Goal: Find specific page/section: Find specific page/section

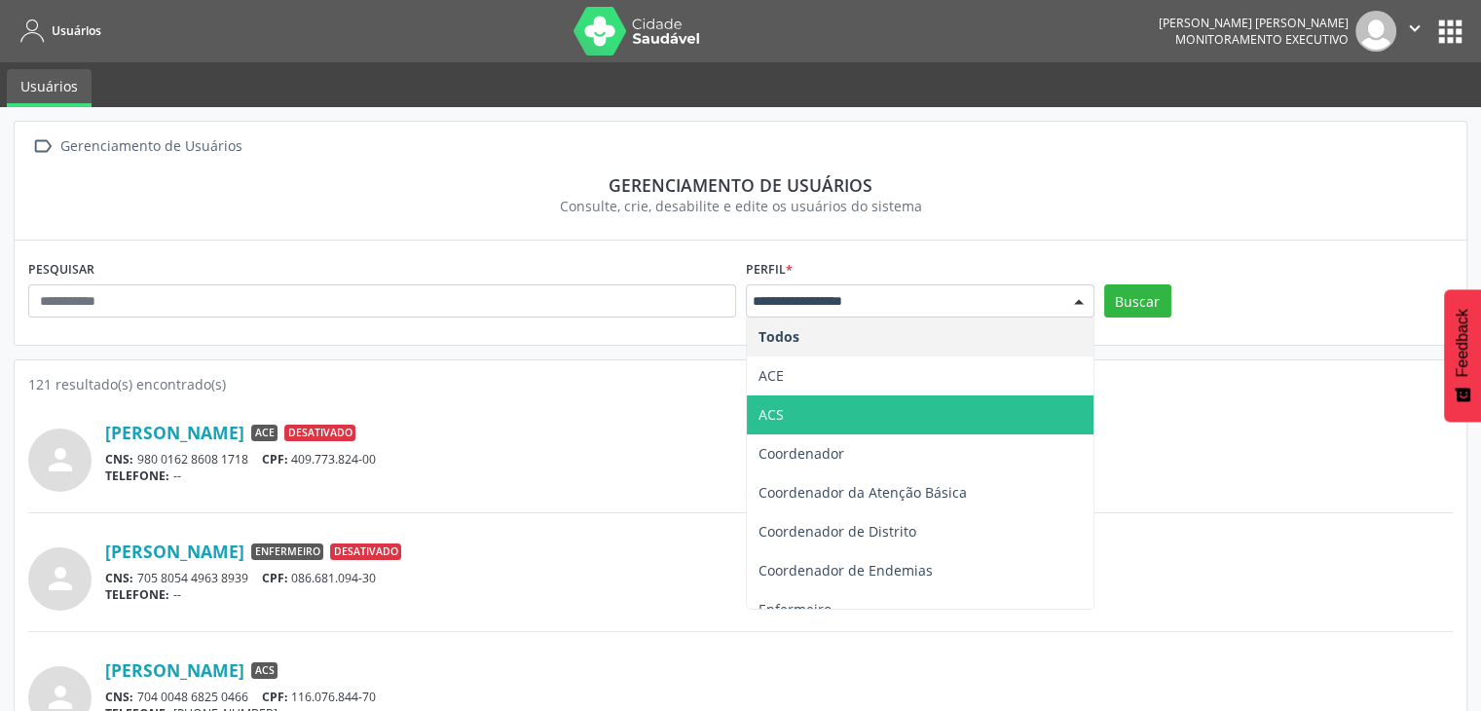
click at [797, 421] on span "ACS" at bounding box center [920, 414] width 347 height 39
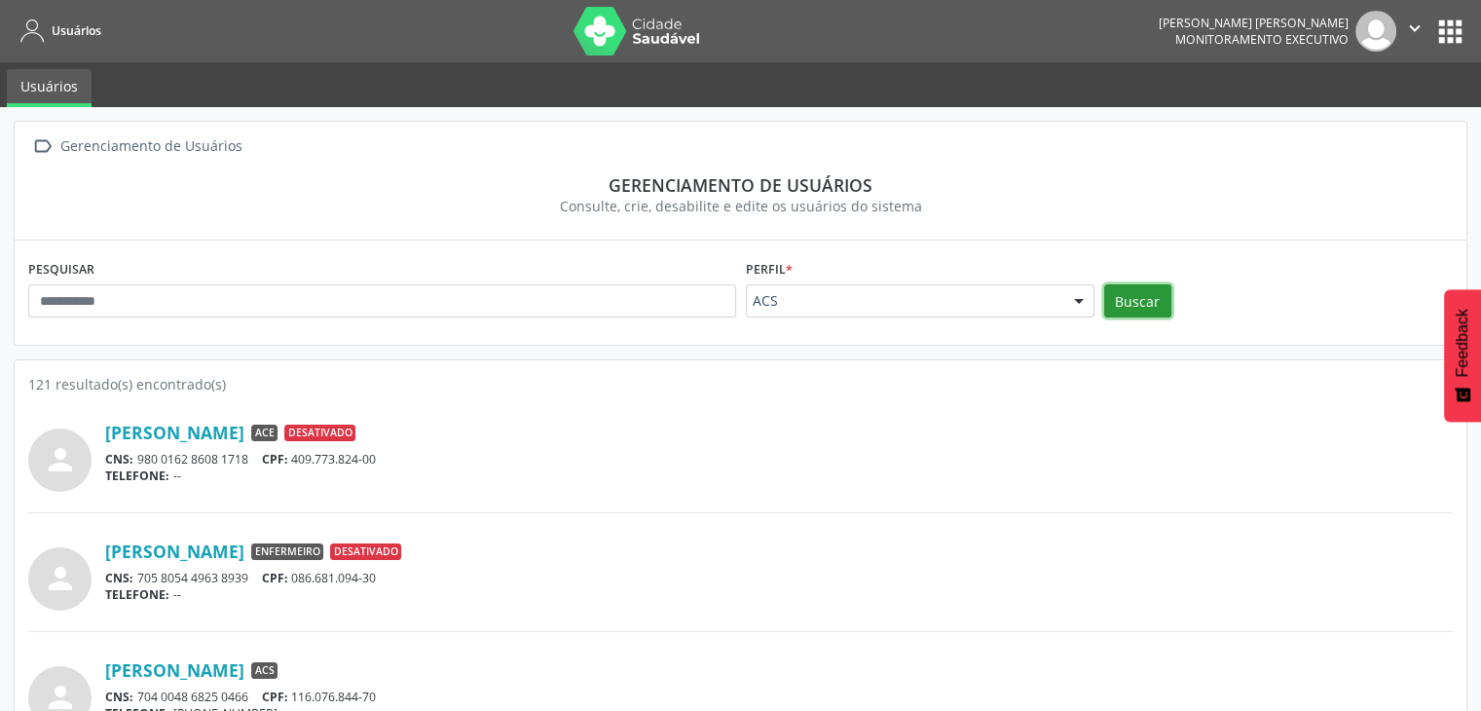
click at [1135, 305] on button "Buscar" at bounding box center [1137, 300] width 67 height 33
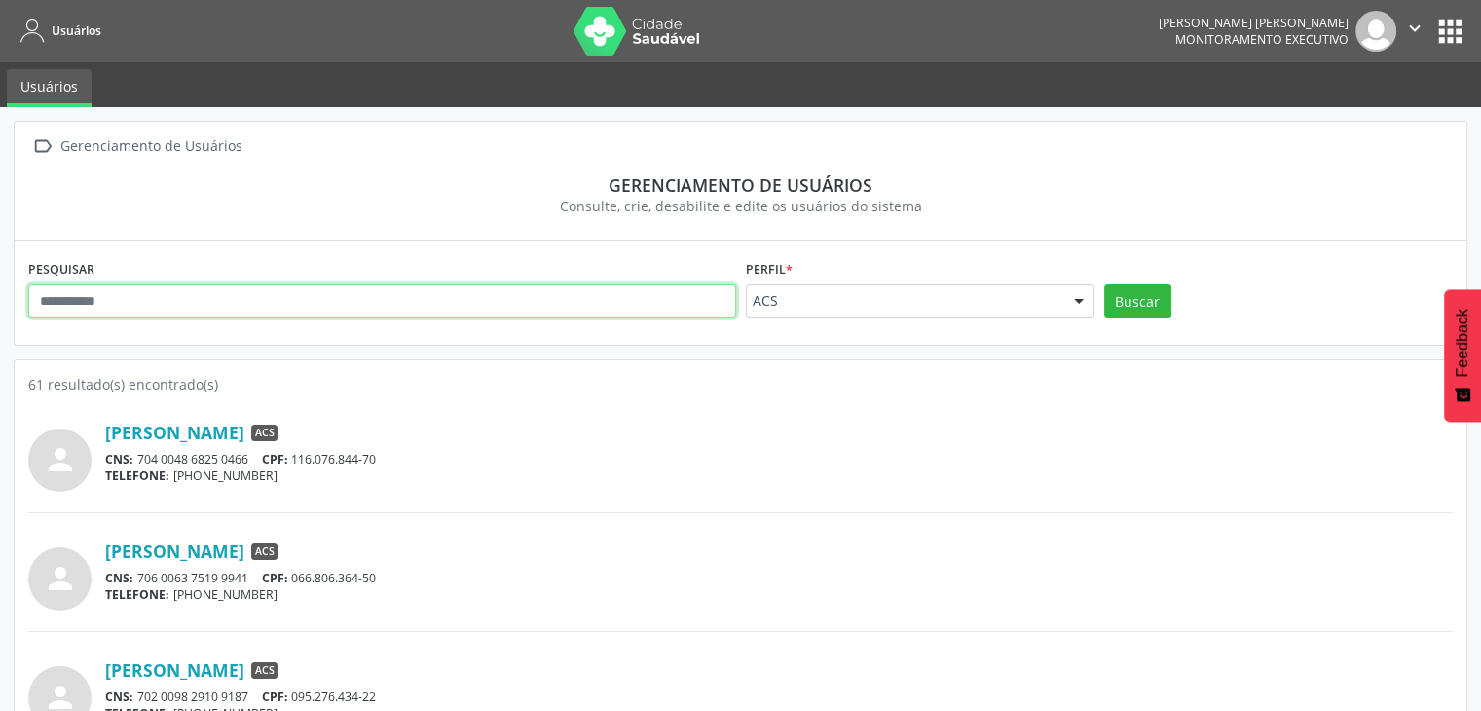
click at [242, 293] on input "text" at bounding box center [382, 300] width 708 height 33
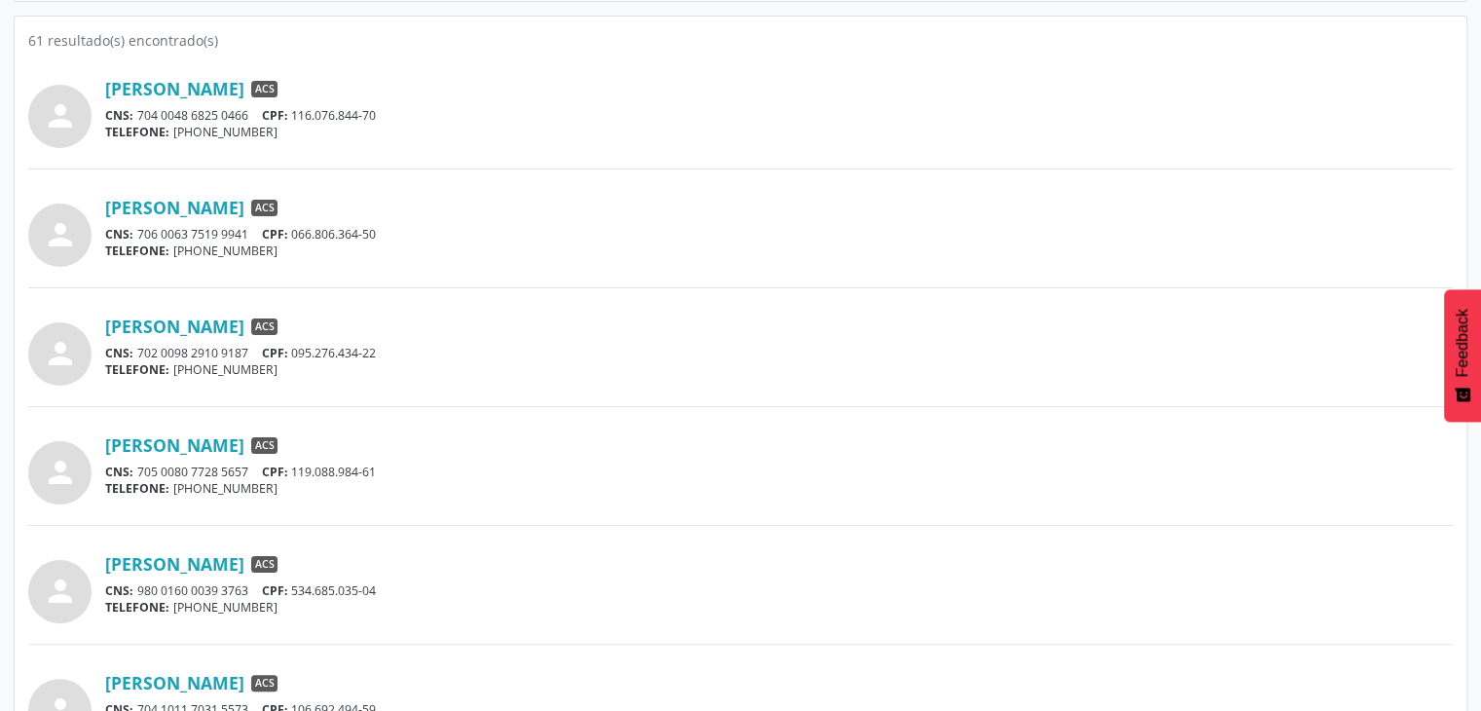
scroll to position [351, 0]
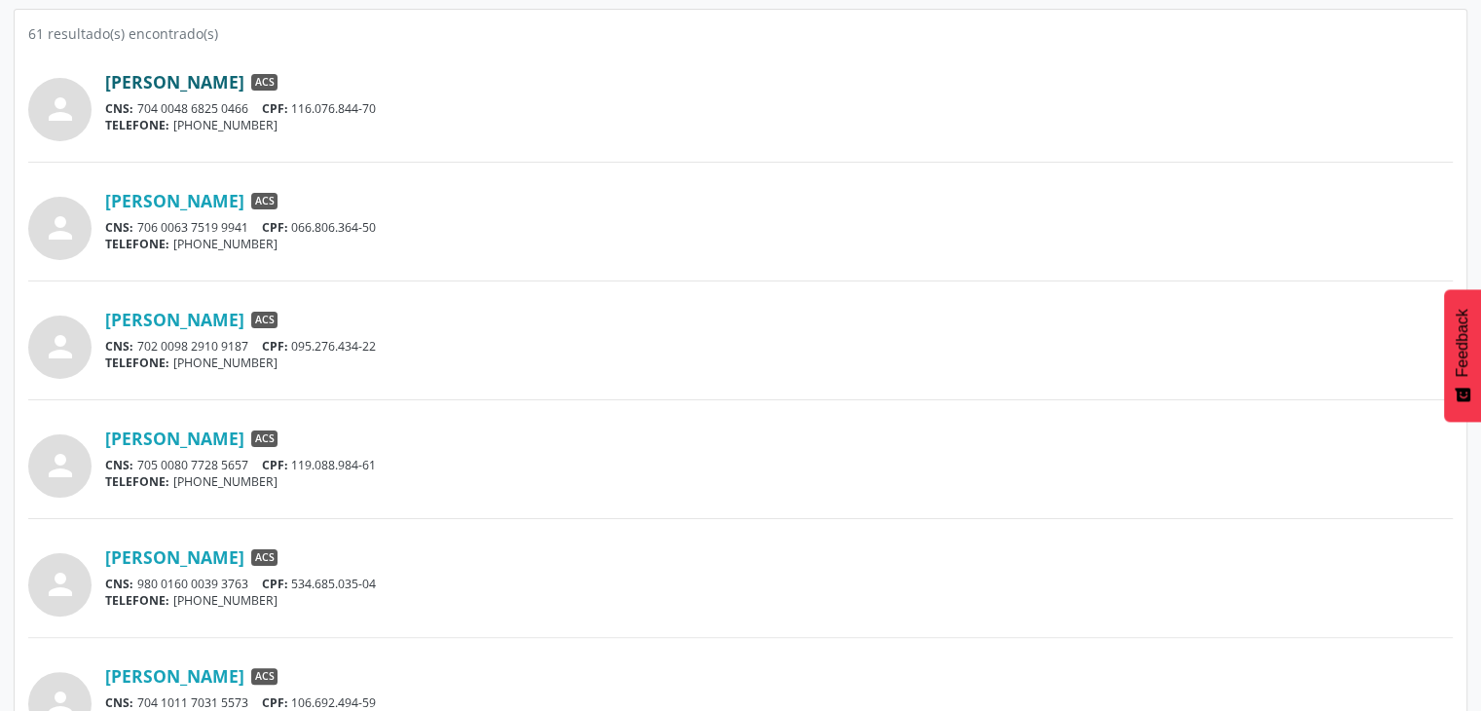
click at [244, 76] on link "[PERSON_NAME]" at bounding box center [174, 81] width 139 height 21
click at [237, 190] on link "[PERSON_NAME]" at bounding box center [174, 200] width 139 height 21
click at [171, 437] on link "[PERSON_NAME]" at bounding box center [174, 438] width 139 height 21
click at [236, 675] on link "[PERSON_NAME]" at bounding box center [174, 675] width 139 height 21
click at [453, 368] on div "TELEFONE: [PHONE_NUMBER]" at bounding box center [779, 362] width 1348 height 17
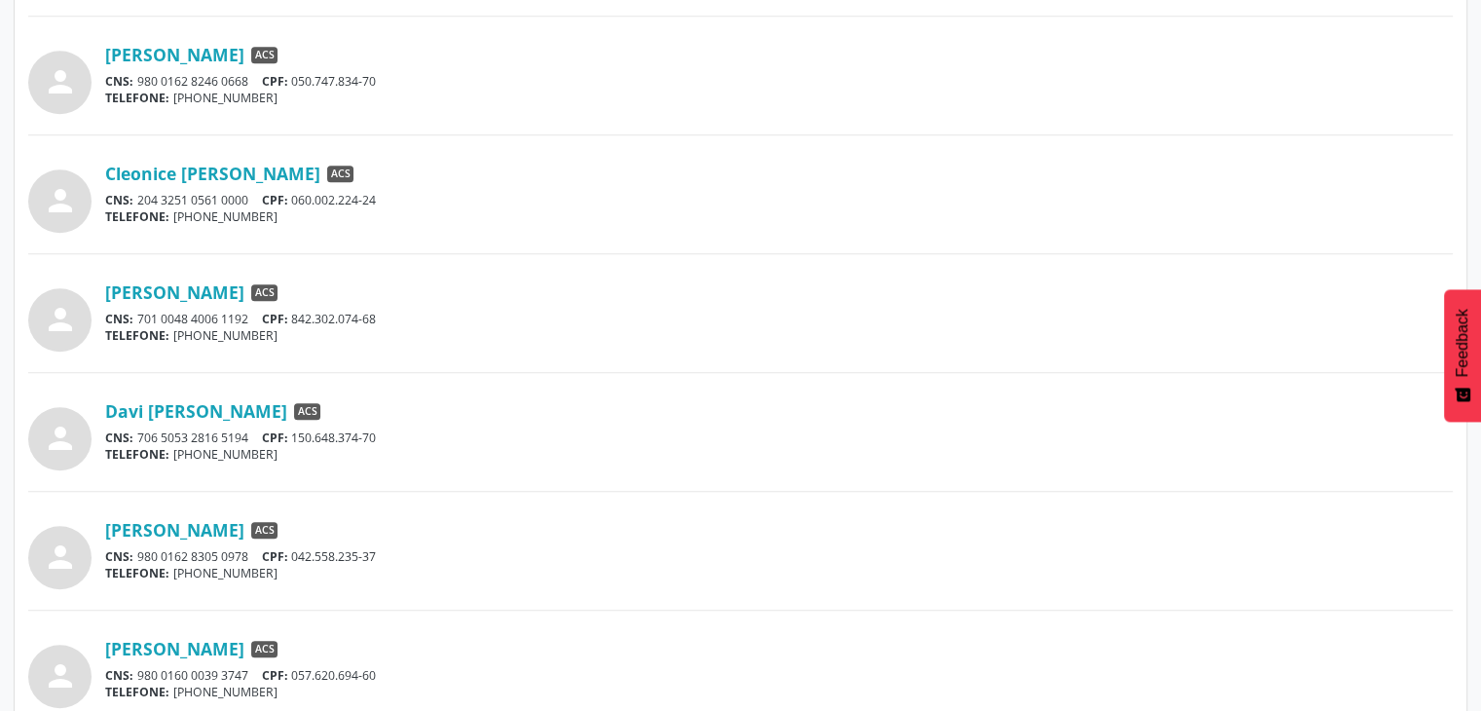
scroll to position [1052, 0]
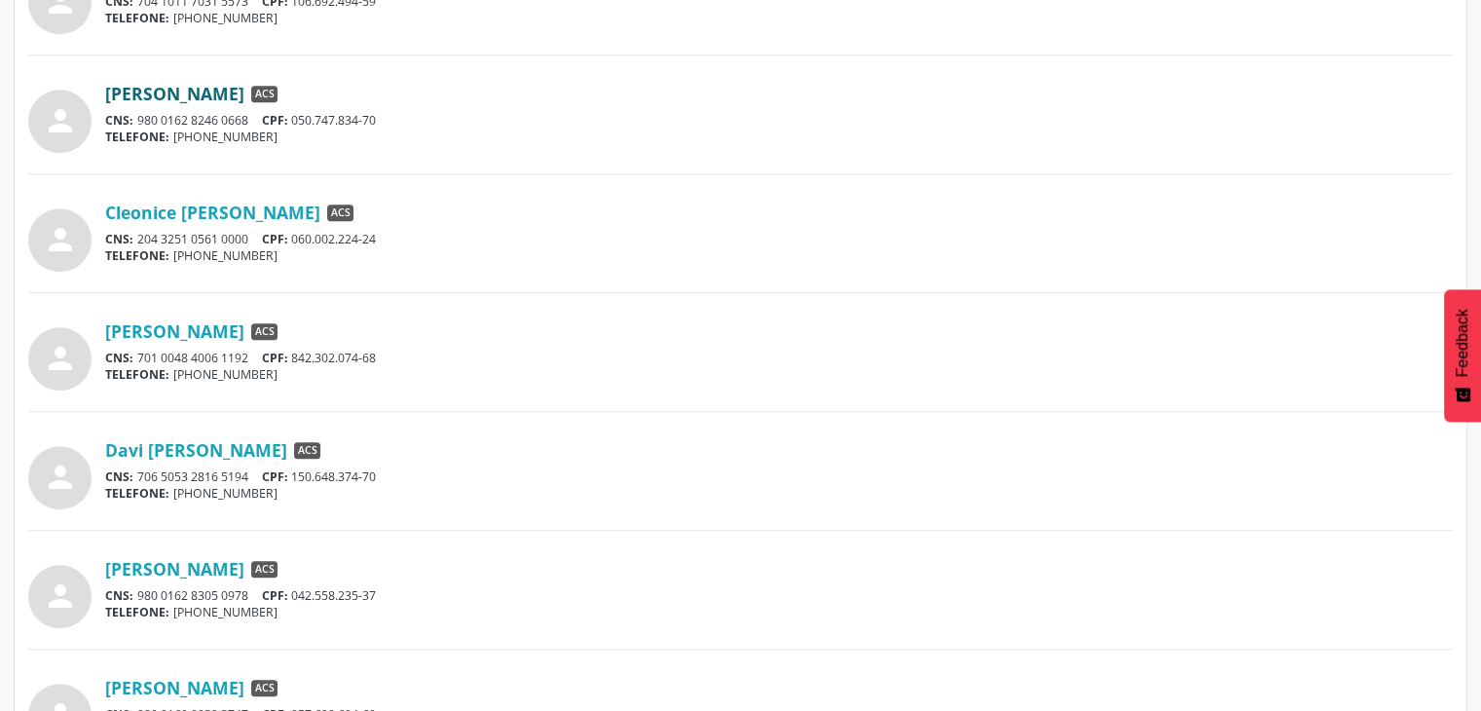
click at [175, 90] on link "[PERSON_NAME]" at bounding box center [174, 93] width 139 height 21
click at [183, 219] on link "Cleonice [PERSON_NAME]" at bounding box center [212, 212] width 215 height 21
click at [244, 337] on link "[PERSON_NAME]" at bounding box center [174, 330] width 139 height 21
click at [287, 441] on link "Davi [PERSON_NAME]" at bounding box center [196, 449] width 182 height 21
click at [183, 567] on link "[PERSON_NAME]" at bounding box center [174, 568] width 139 height 21
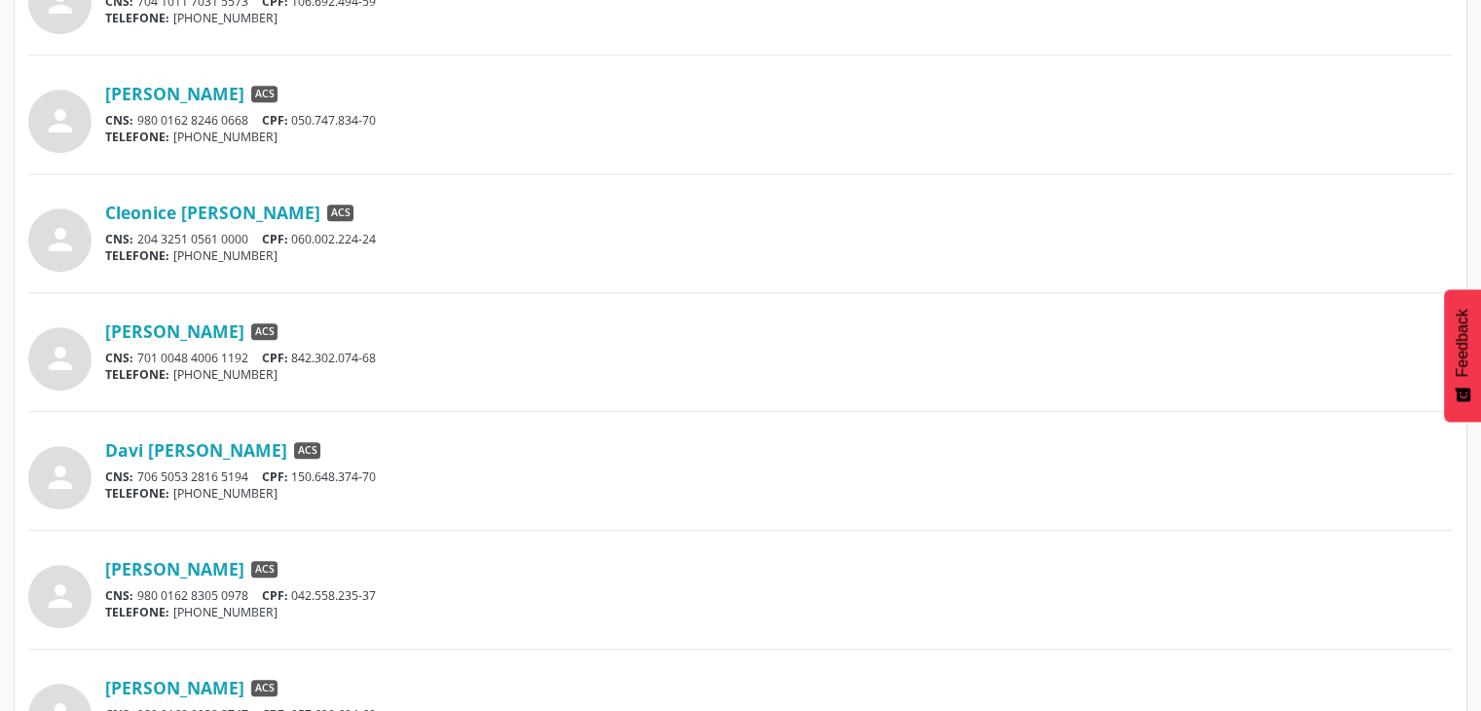
click at [579, 551] on div "person [PERSON_NAME] ACS CNS: 980 0162 8305 0978 CPF: 042.558.235-37 TELEFONE: …" at bounding box center [740, 589] width 1425 height 77
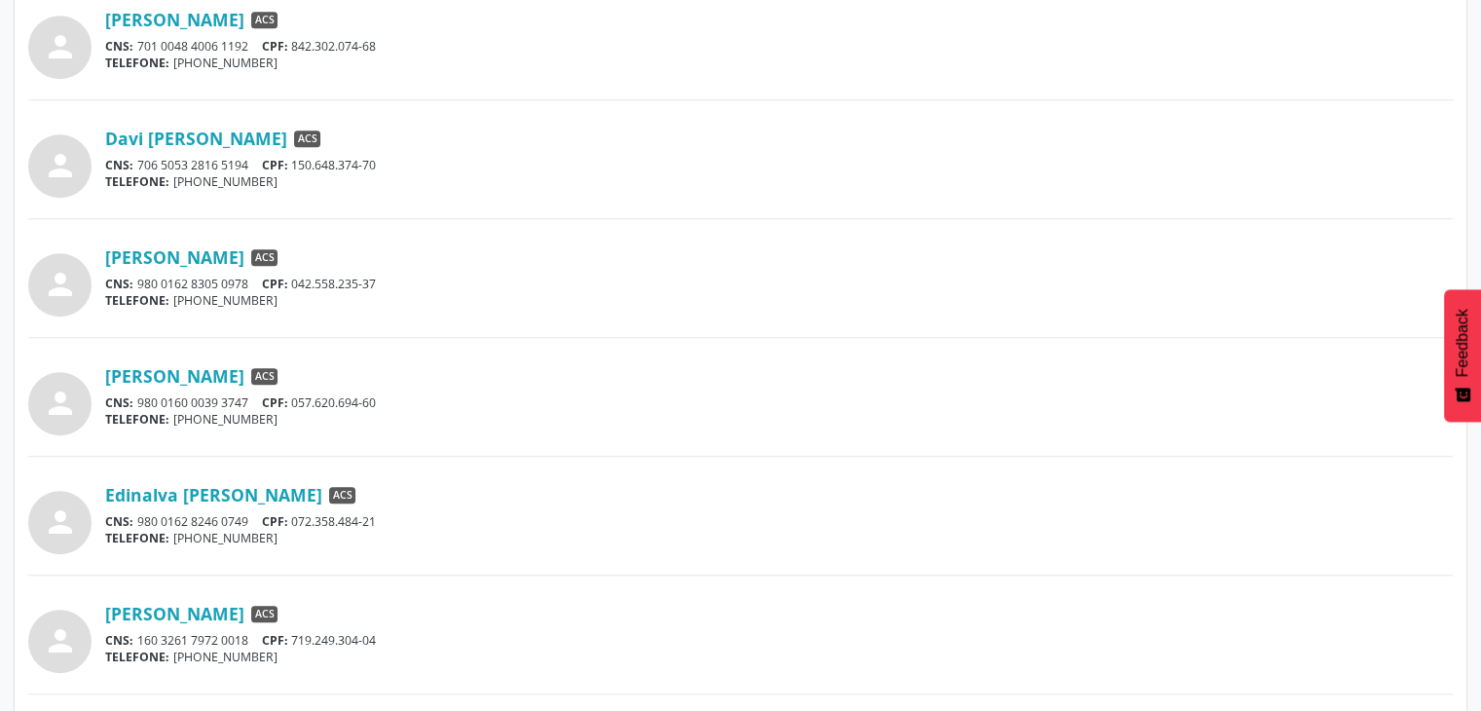
scroll to position [1402, 0]
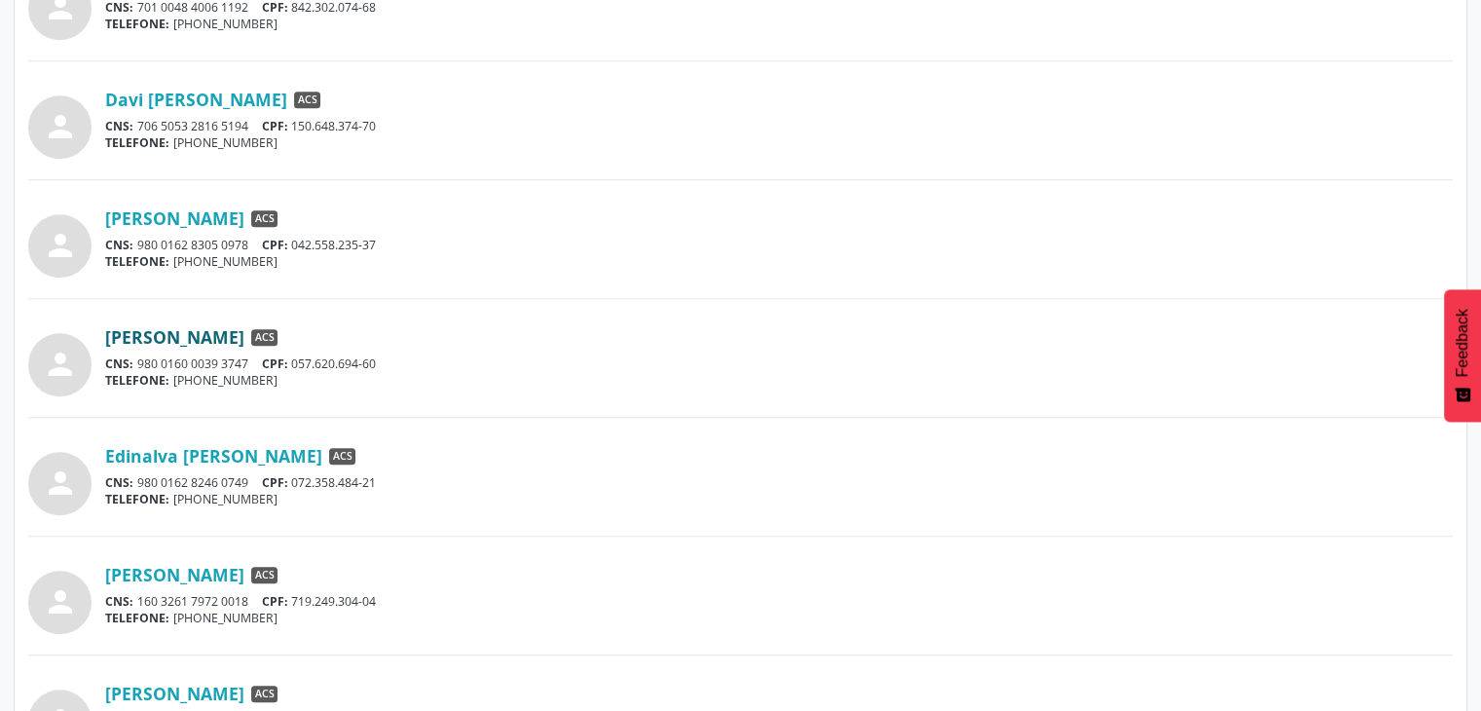
click at [244, 332] on link "[PERSON_NAME]" at bounding box center [174, 336] width 139 height 21
click at [483, 571] on div "[PERSON_NAME] ACS" at bounding box center [779, 574] width 1348 height 21
click at [262, 445] on link "Edinalva [PERSON_NAME]" at bounding box center [213, 455] width 217 height 21
click at [244, 574] on link "[PERSON_NAME]" at bounding box center [174, 574] width 139 height 21
click at [492, 572] on div "[PERSON_NAME] ACS" at bounding box center [779, 574] width 1348 height 21
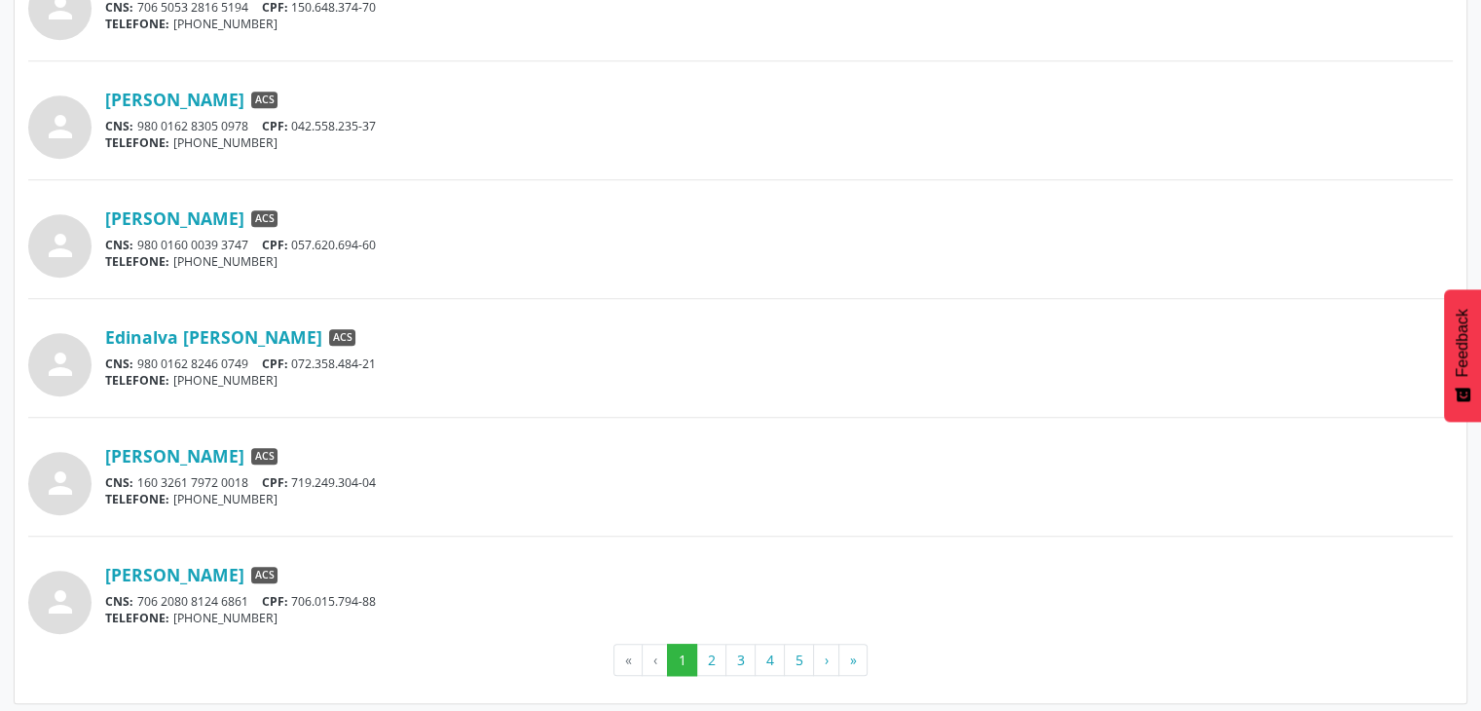
scroll to position [1524, 0]
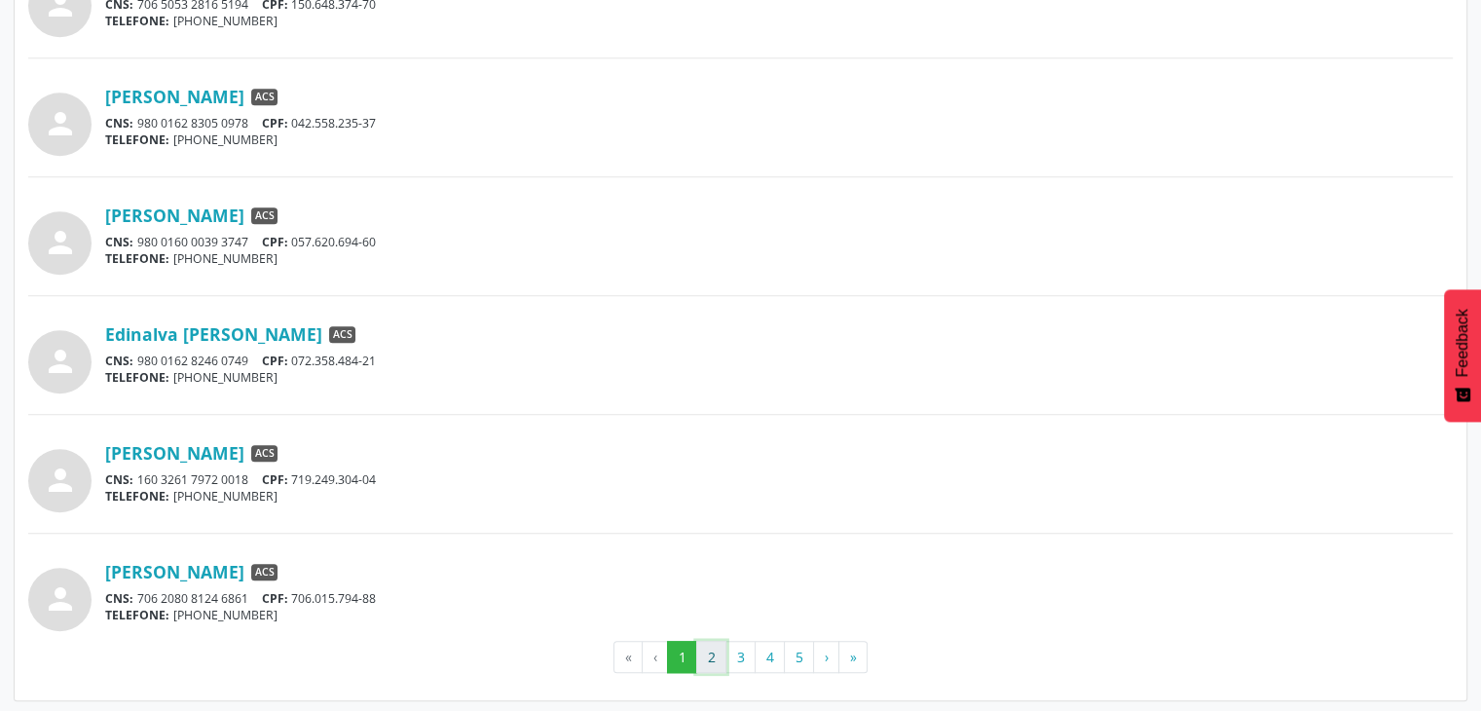
click at [716, 654] on button "2" at bounding box center [711, 657] width 30 height 33
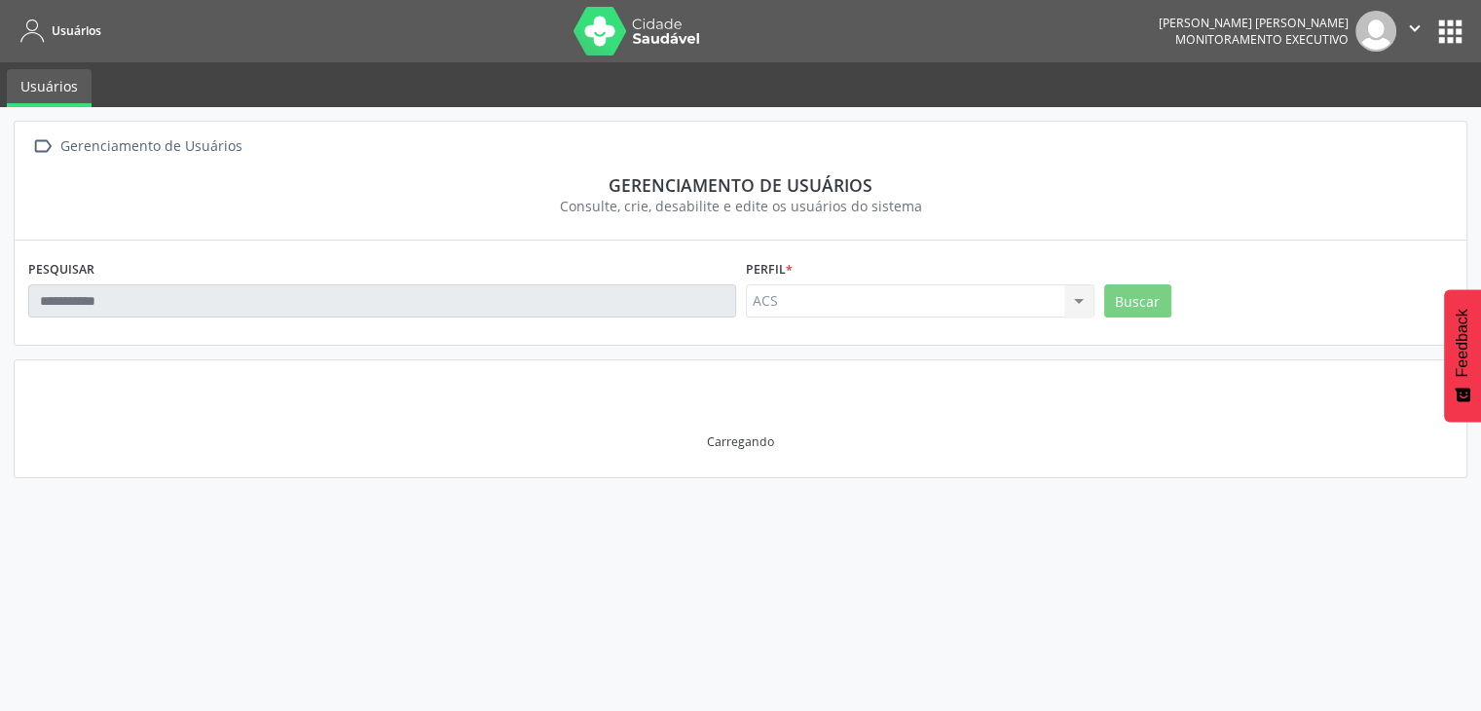
scroll to position [0, 0]
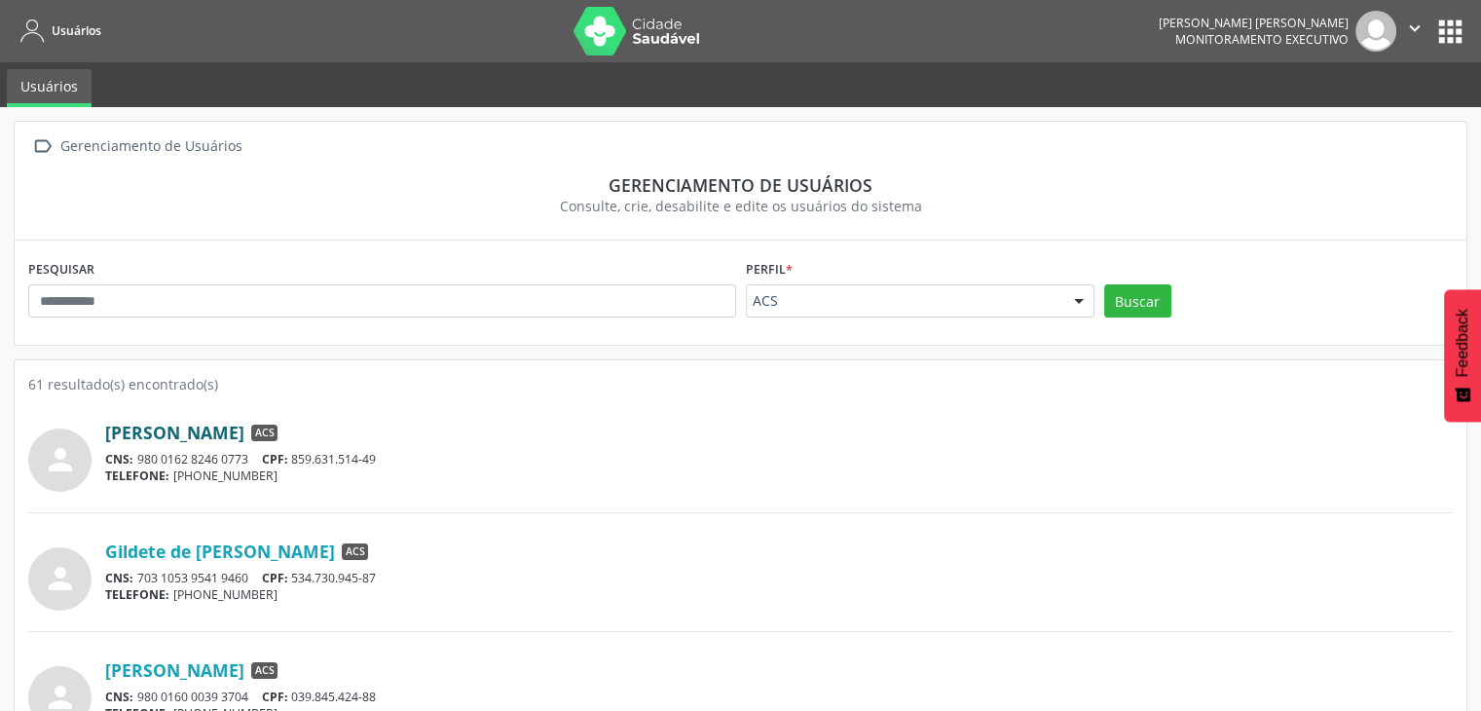
click at [217, 422] on link "[PERSON_NAME]" at bounding box center [174, 432] width 139 height 21
click at [304, 550] on link "Gildete de [PERSON_NAME]" at bounding box center [220, 550] width 230 height 21
click at [195, 669] on link "[PERSON_NAME]" at bounding box center [174, 669] width 139 height 21
click at [577, 580] on div "CNS: 703 1053 9541 9460 CPF: 534.730.945-87" at bounding box center [779, 578] width 1348 height 17
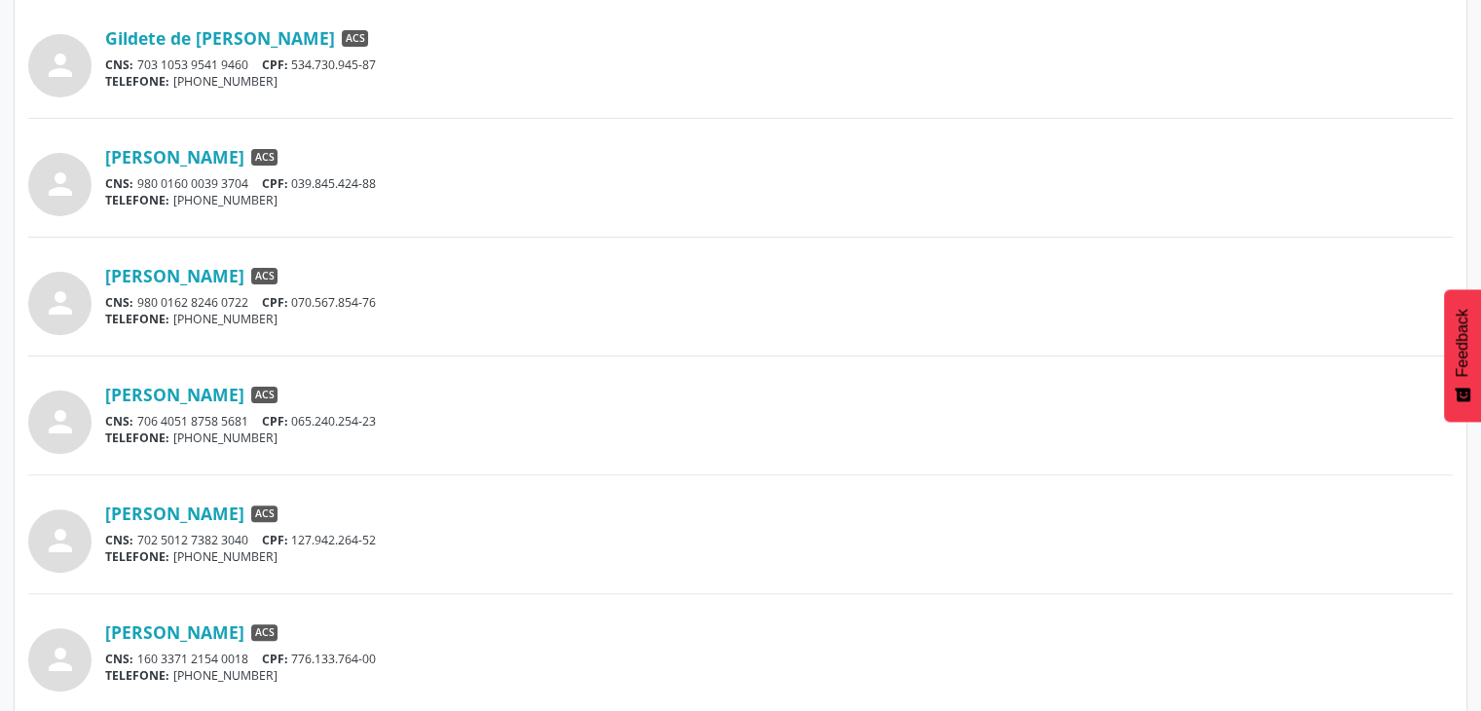
scroll to position [662, 0]
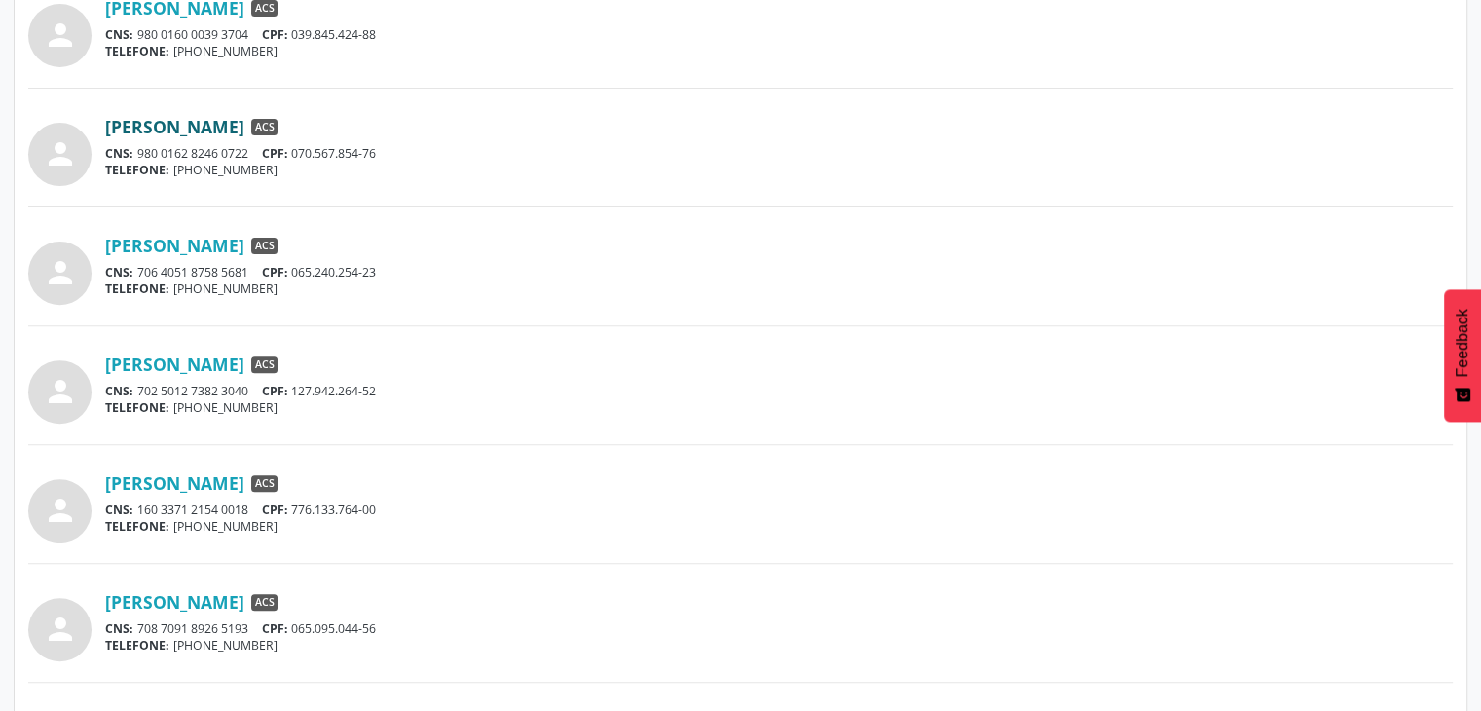
click at [244, 122] on link "[PERSON_NAME]" at bounding box center [174, 126] width 139 height 21
click at [631, 423] on div "person [PERSON_NAME] ACS CNS: 702 5012 7382 3040 CPF: 127.942.264-52 TELEFONE: …" at bounding box center [740, 396] width 1425 height 98
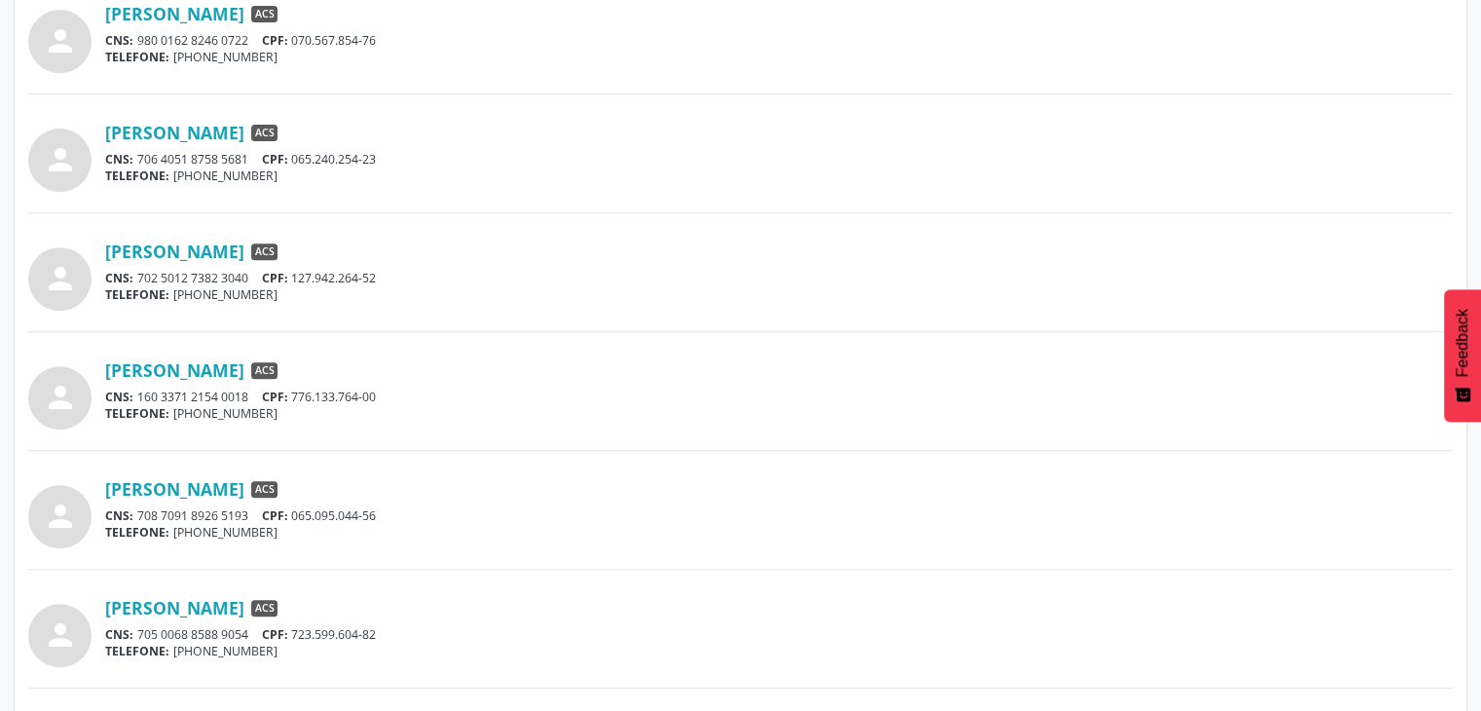
scroll to position [740, 0]
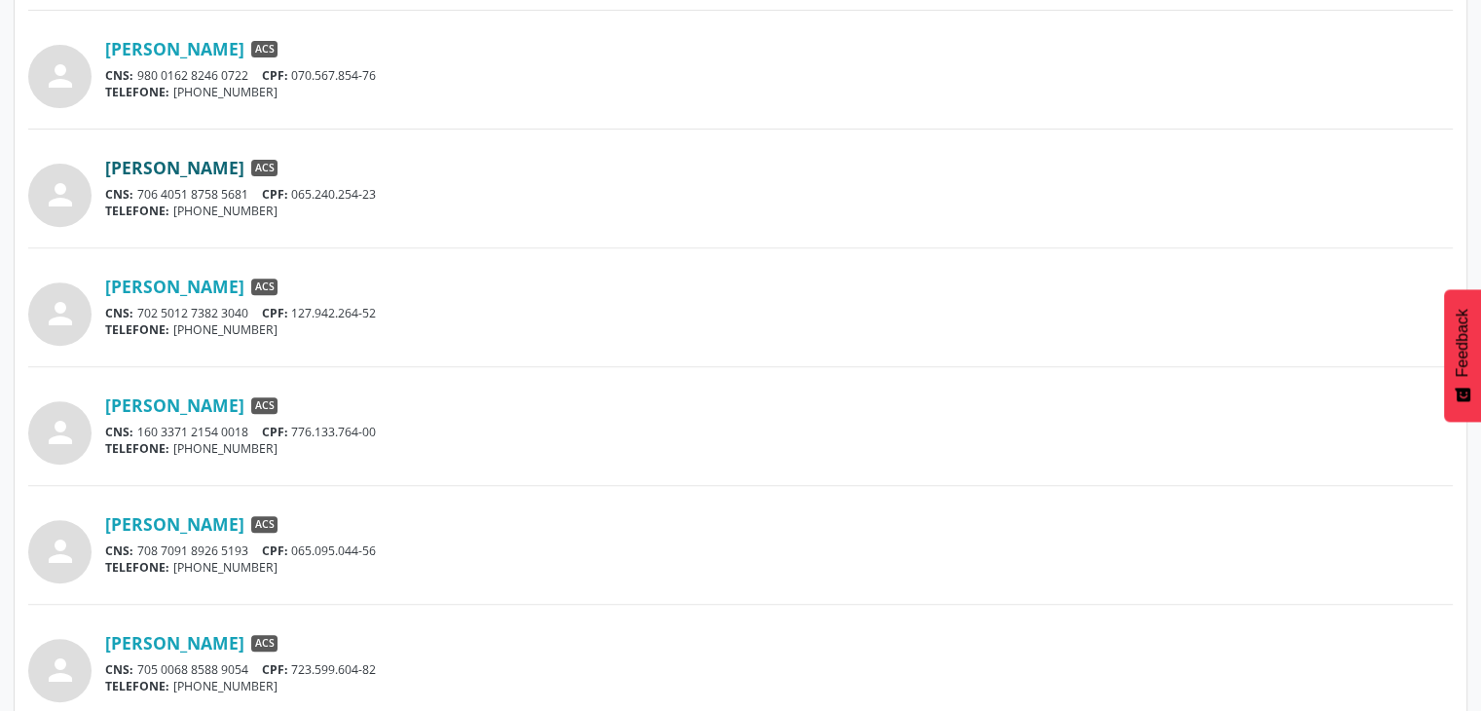
click at [212, 168] on link "[PERSON_NAME]" at bounding box center [174, 167] width 139 height 21
click at [238, 282] on link "[PERSON_NAME]" at bounding box center [174, 286] width 139 height 21
click at [205, 400] on link "[PERSON_NAME]" at bounding box center [174, 404] width 139 height 21
click at [187, 519] on link "[PERSON_NAME]" at bounding box center [174, 523] width 139 height 21
click at [192, 636] on link "[PERSON_NAME]" at bounding box center [174, 642] width 139 height 21
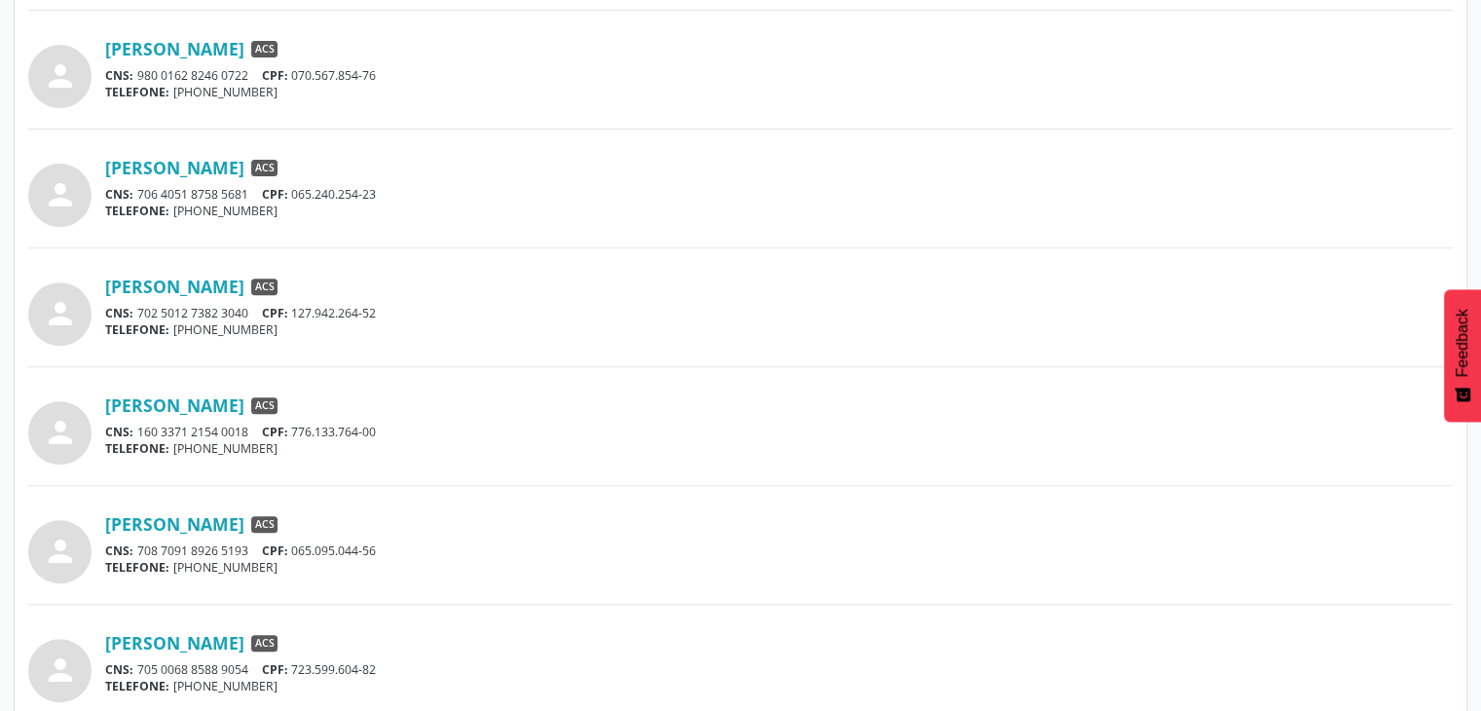
click at [507, 542] on div "CNS: 708 7091 8926 5193 CPF: 065.095.044-56" at bounding box center [779, 550] width 1348 height 17
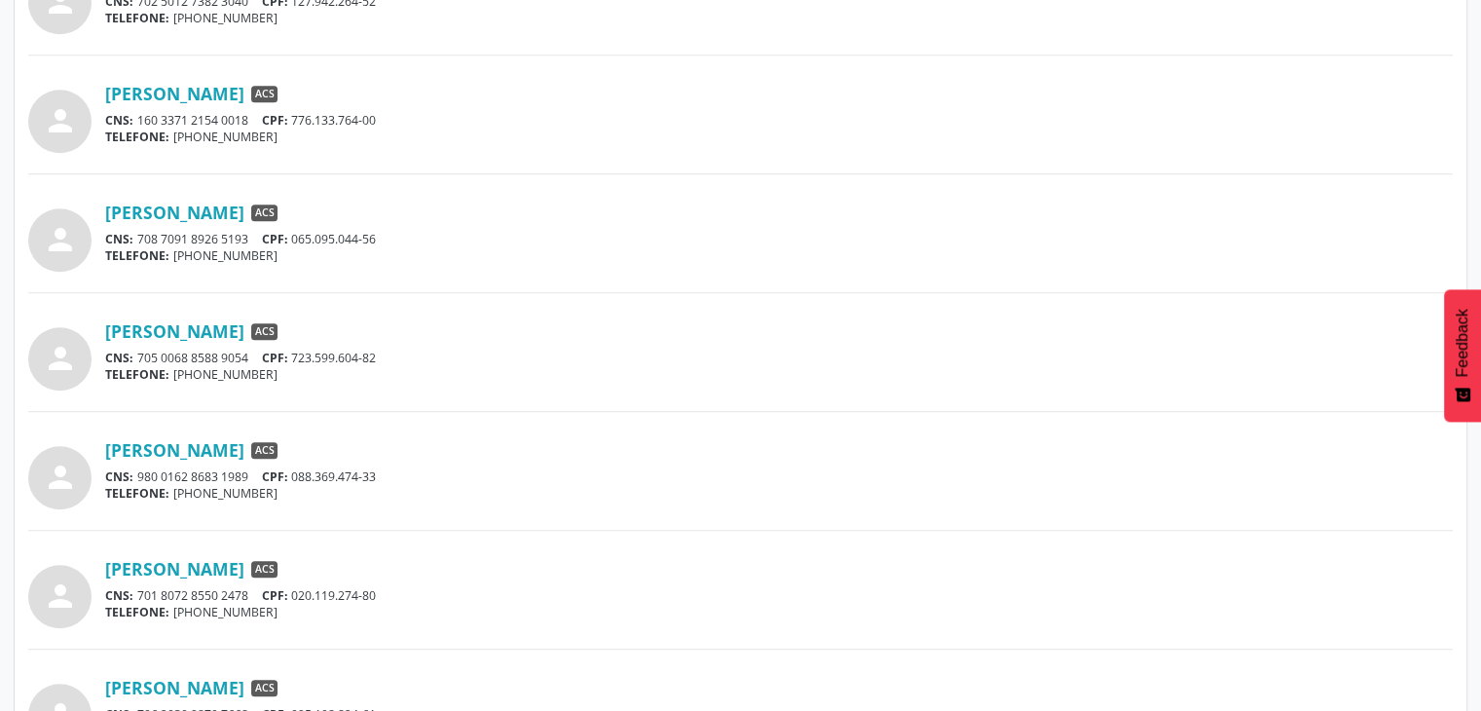
scroll to position [1091, 0]
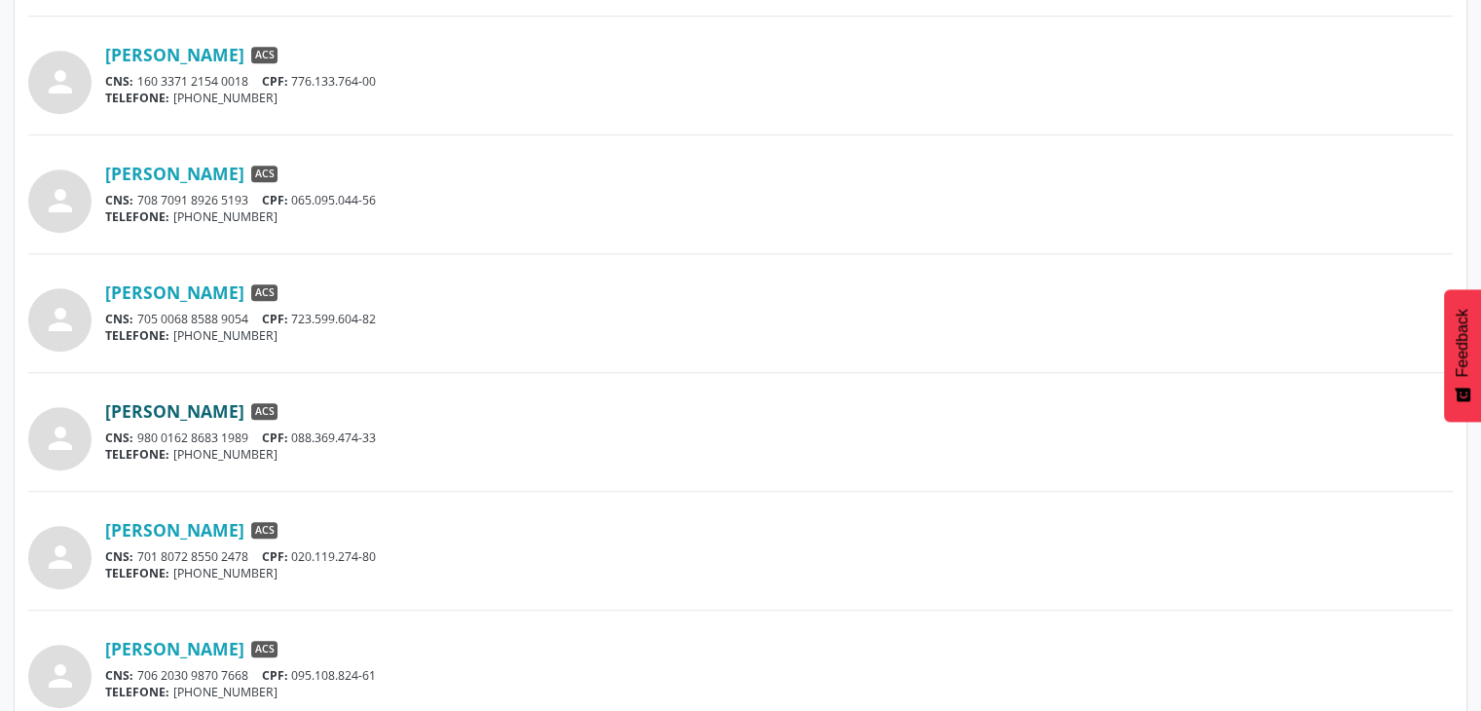
click at [244, 413] on link "[PERSON_NAME]" at bounding box center [174, 410] width 139 height 21
click at [179, 535] on link "[PERSON_NAME]" at bounding box center [174, 529] width 139 height 21
click at [154, 651] on link "[PERSON_NAME]" at bounding box center [174, 648] width 139 height 21
click at [610, 514] on div "person [PERSON_NAME] ACS CNS: 701 8072 8550 2478 CPF: 020.119.274-80 TELEFONE: …" at bounding box center [740, 550] width 1425 height 77
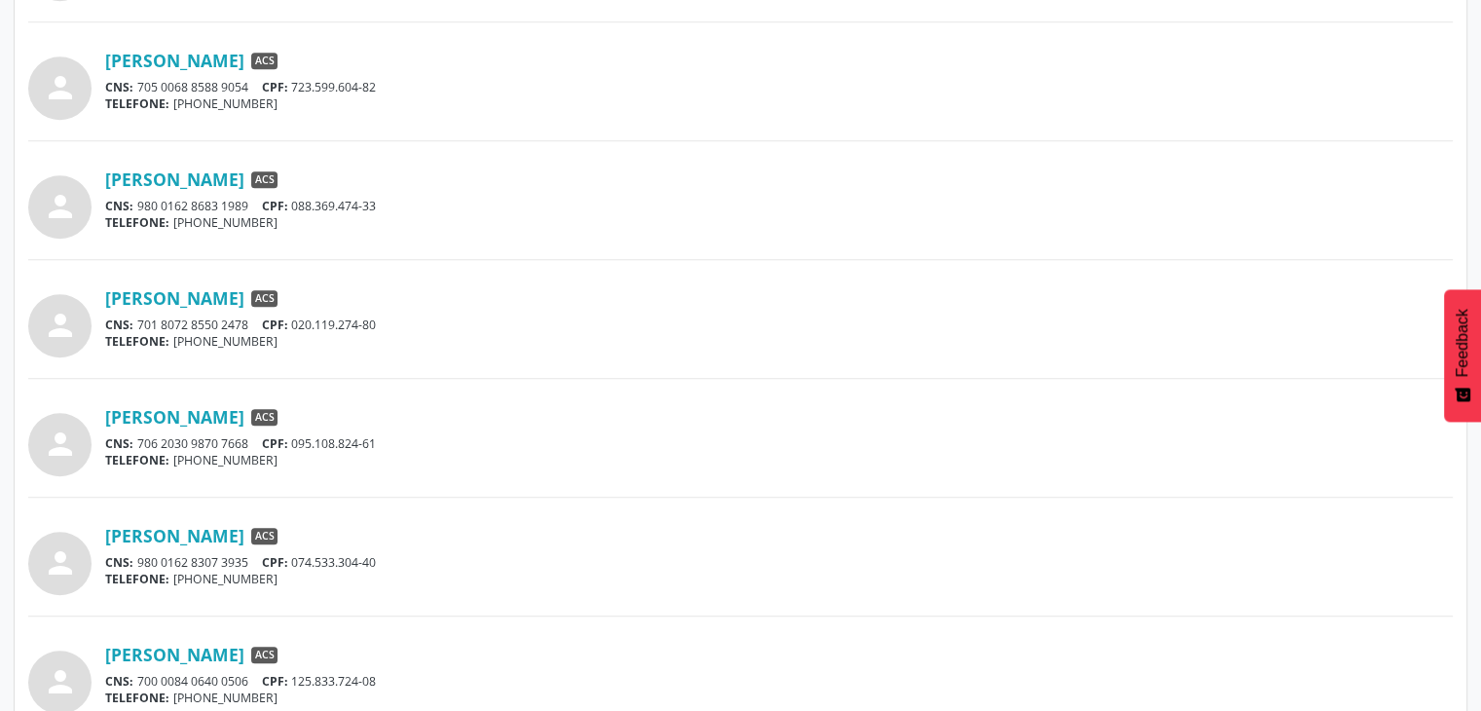
scroll to position [1324, 0]
click at [196, 539] on link "[PERSON_NAME]" at bounding box center [174, 533] width 139 height 21
click at [553, 539] on div "[PERSON_NAME] ACS" at bounding box center [779, 533] width 1348 height 21
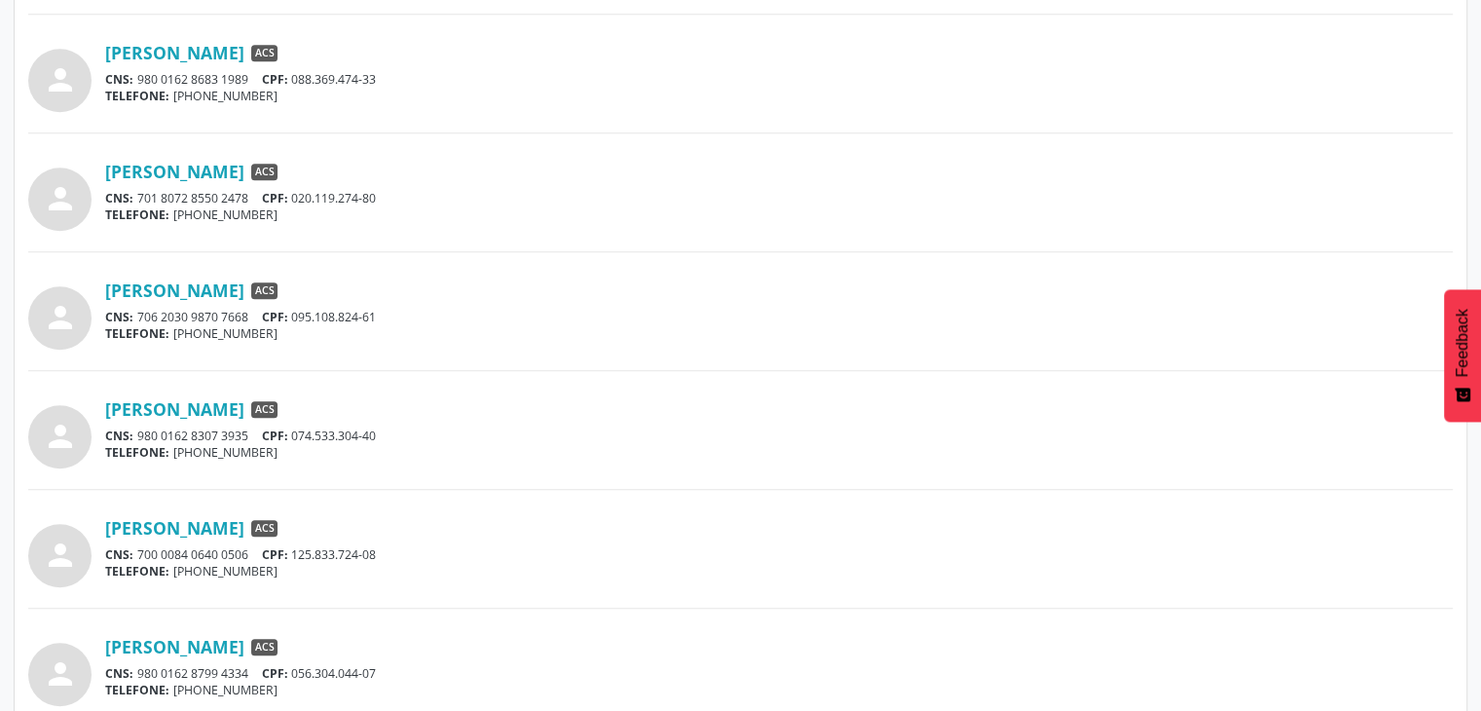
scroll to position [1480, 0]
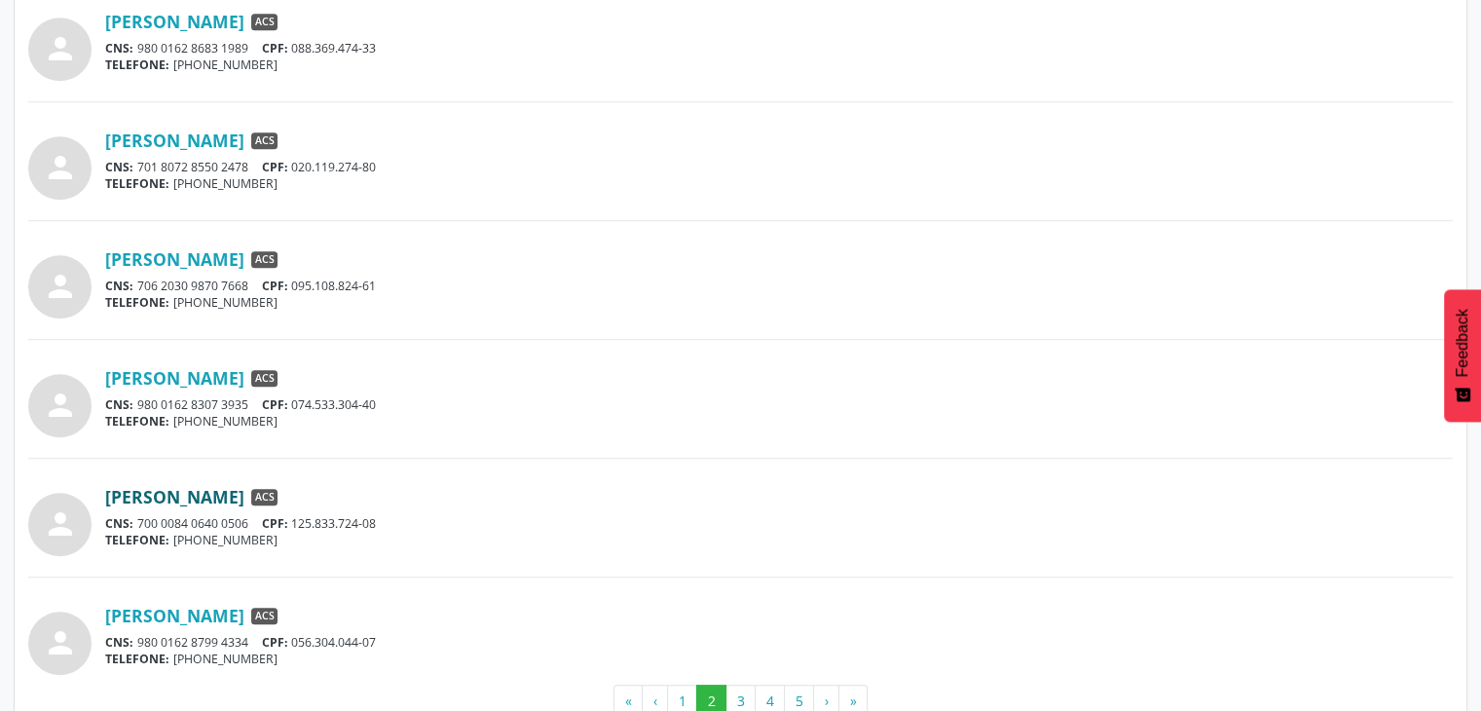
click at [244, 486] on link "[PERSON_NAME]" at bounding box center [174, 496] width 139 height 21
click at [242, 615] on link "[PERSON_NAME]" at bounding box center [174, 615] width 139 height 21
click at [453, 486] on div "[PERSON_NAME] ACS" at bounding box center [779, 496] width 1348 height 21
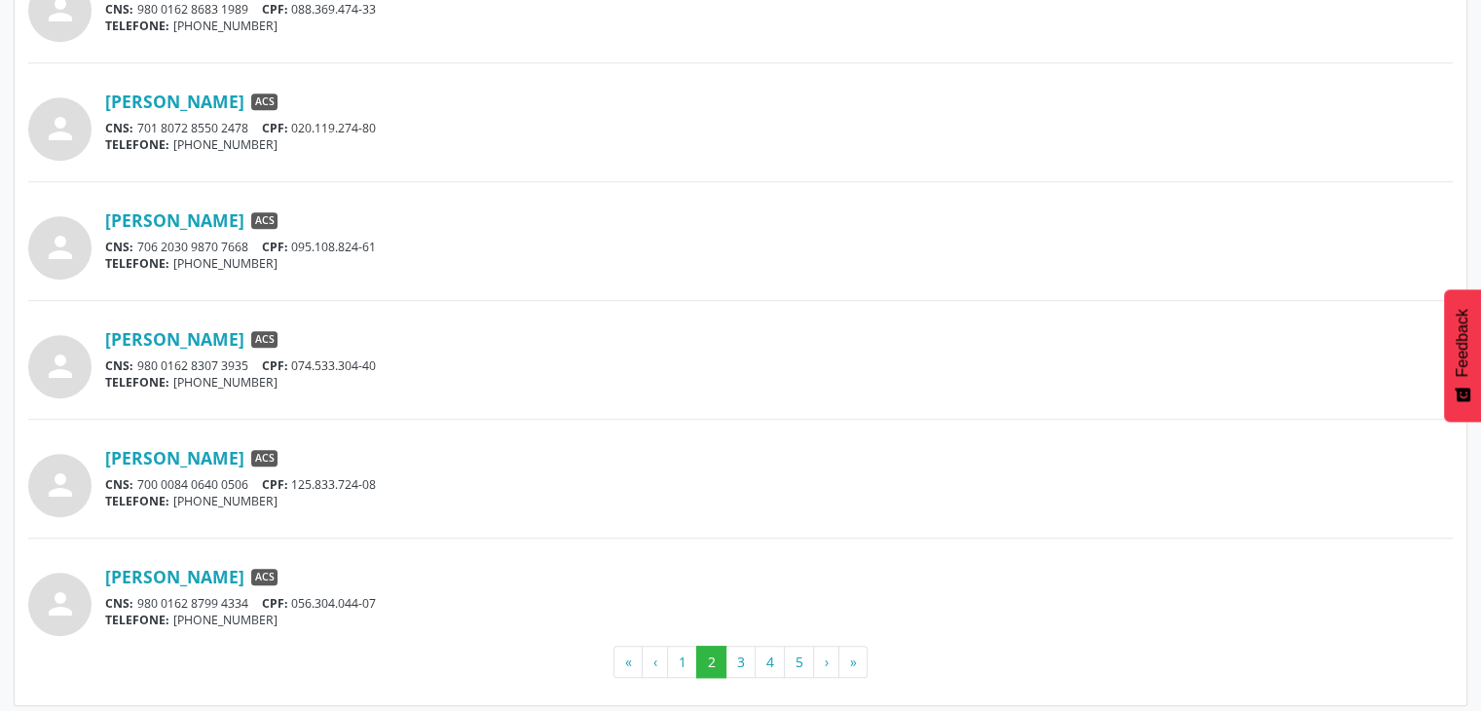
scroll to position [1524, 0]
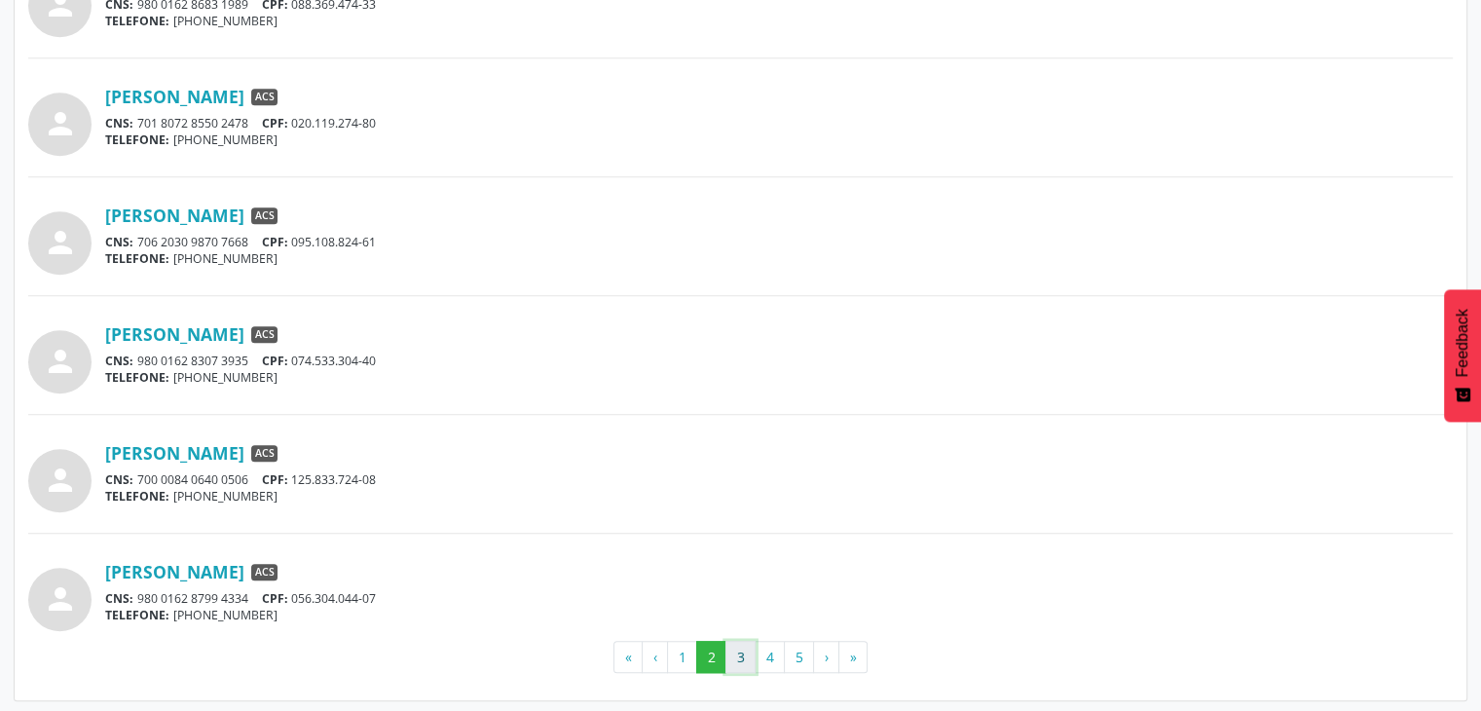
click at [748, 659] on button "3" at bounding box center [740, 657] width 30 height 33
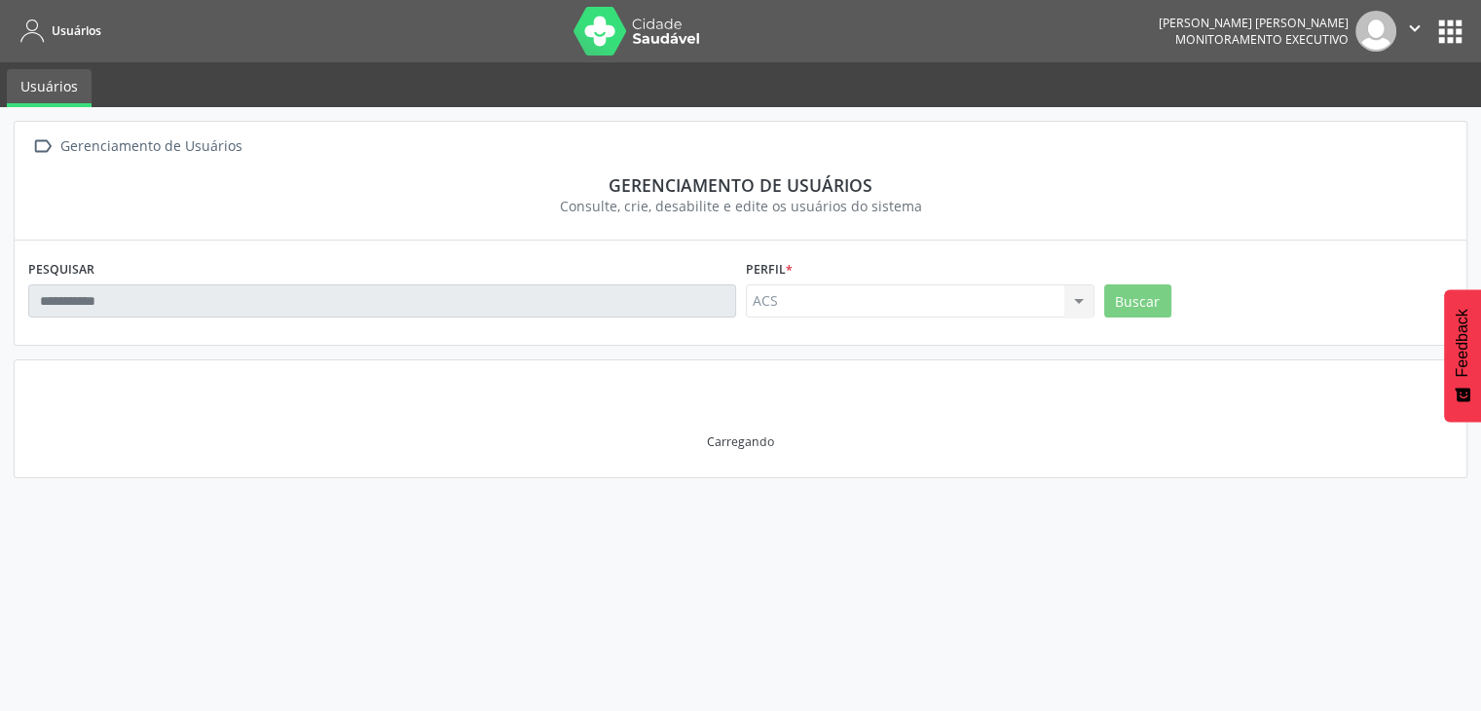
scroll to position [0, 0]
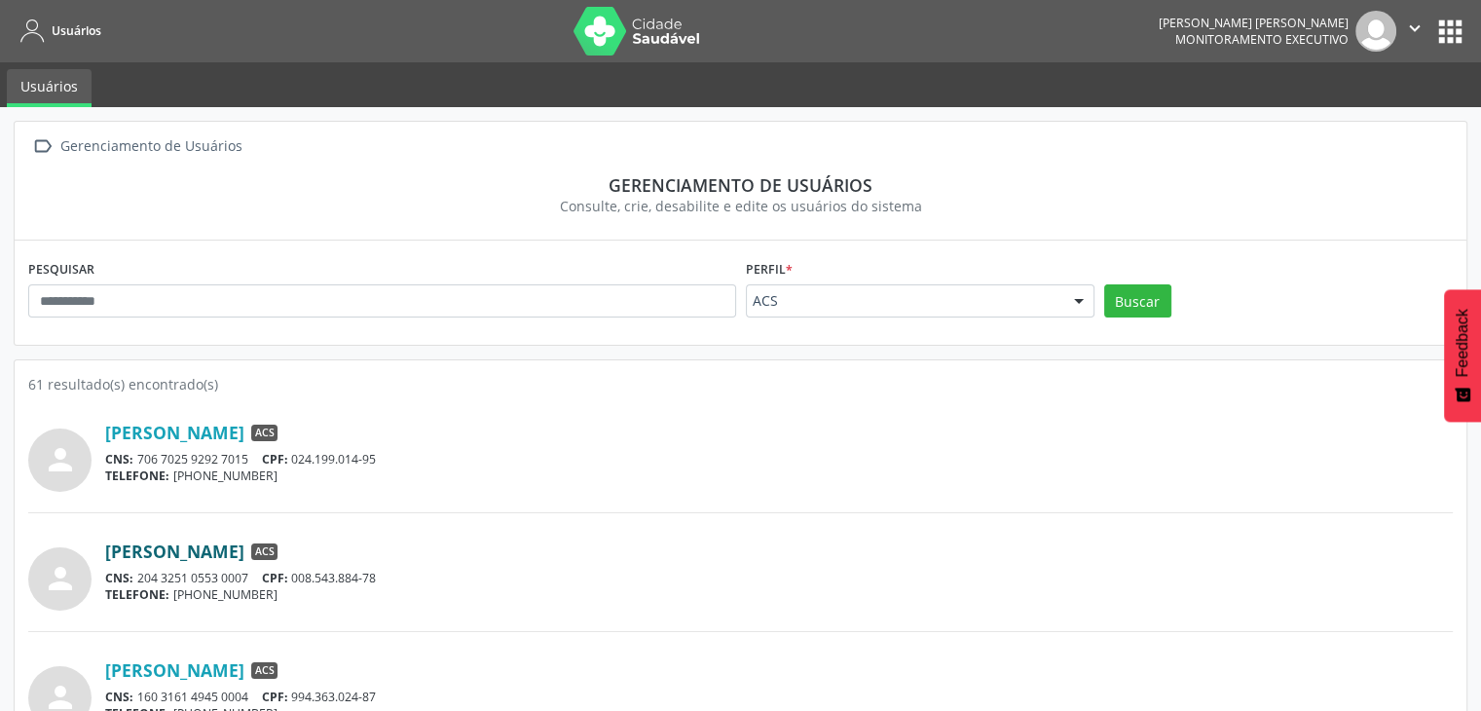
click at [235, 545] on link "[PERSON_NAME]" at bounding box center [174, 550] width 139 height 21
click at [244, 667] on link "[PERSON_NAME]" at bounding box center [174, 669] width 139 height 21
click at [532, 550] on div "[PERSON_NAME] ACS" at bounding box center [779, 550] width 1348 height 21
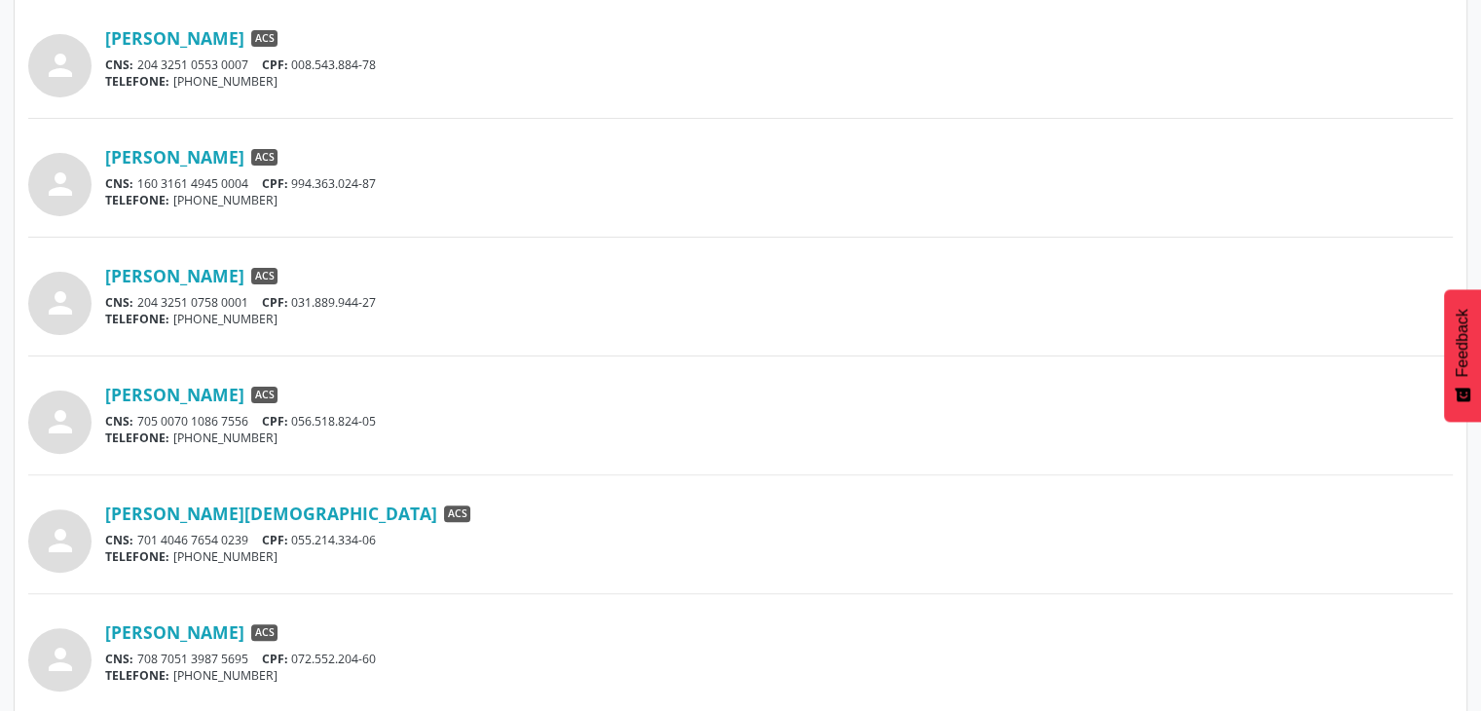
scroll to position [662, 0]
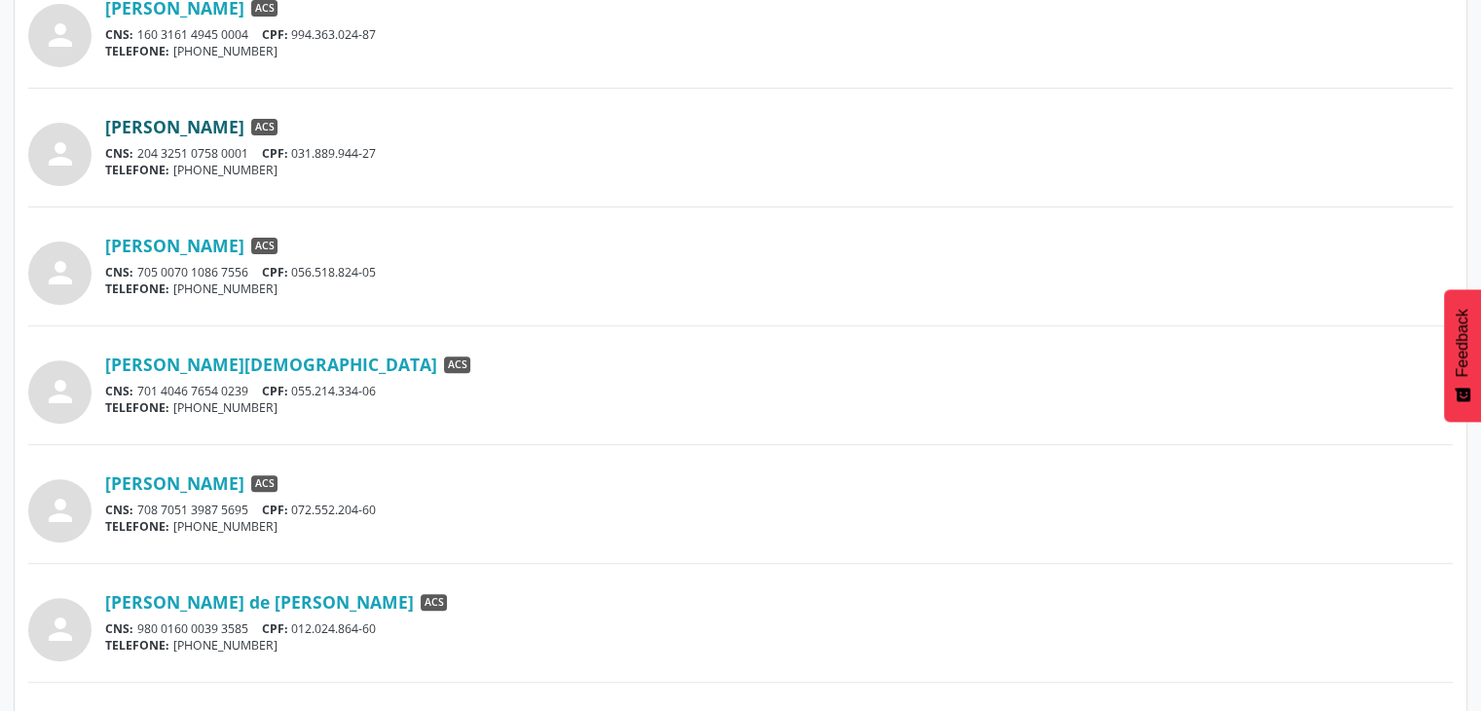
click at [244, 116] on link "[PERSON_NAME]" at bounding box center [174, 126] width 139 height 21
click at [244, 245] on link "[PERSON_NAME]" at bounding box center [174, 245] width 139 height 21
click at [279, 368] on link "[PERSON_NAME][DEMOGRAPHIC_DATA]" at bounding box center [271, 363] width 332 height 21
click at [244, 491] on link "[PERSON_NAME]" at bounding box center [174, 482] width 139 height 21
click at [294, 606] on link "[PERSON_NAME] de [PERSON_NAME]" at bounding box center [259, 601] width 309 height 21
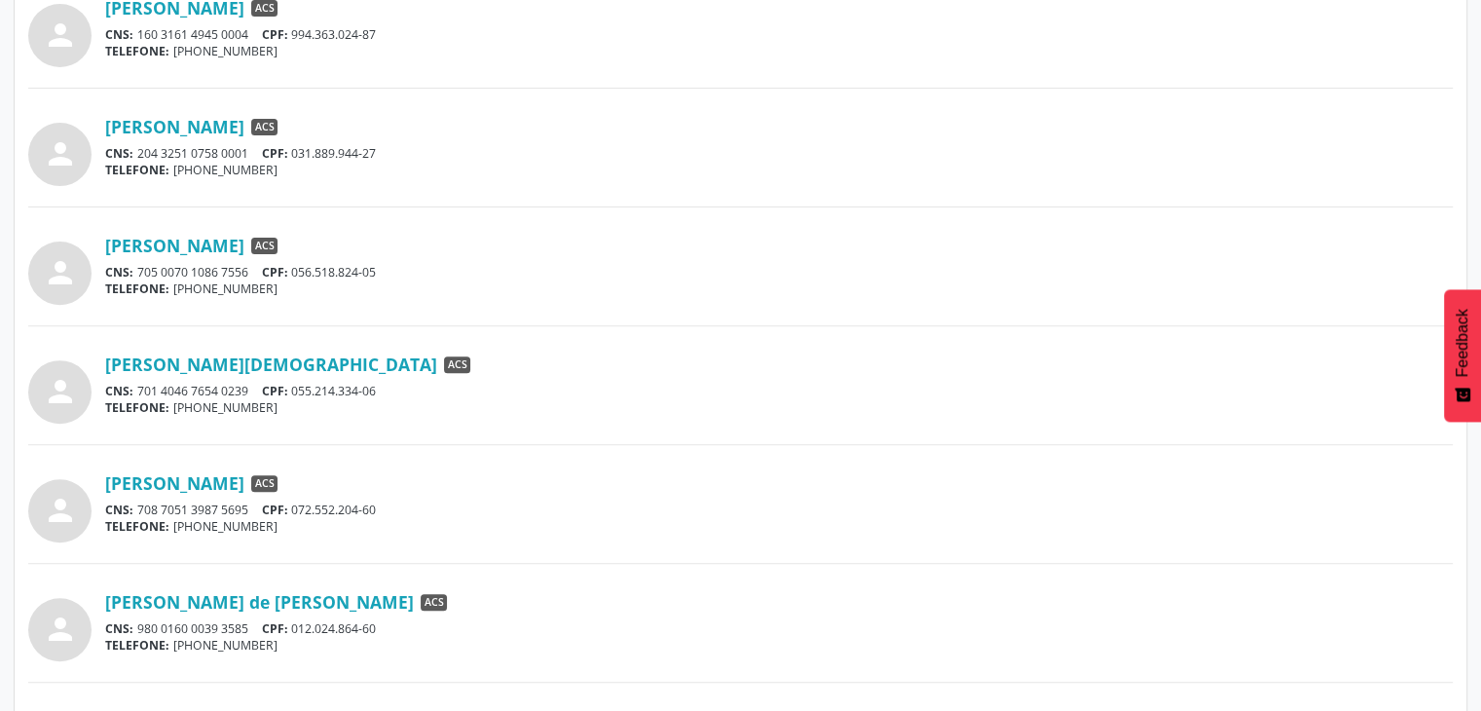
click at [709, 357] on div "[PERSON_NAME][DEMOGRAPHIC_DATA] ACS" at bounding box center [779, 363] width 1348 height 21
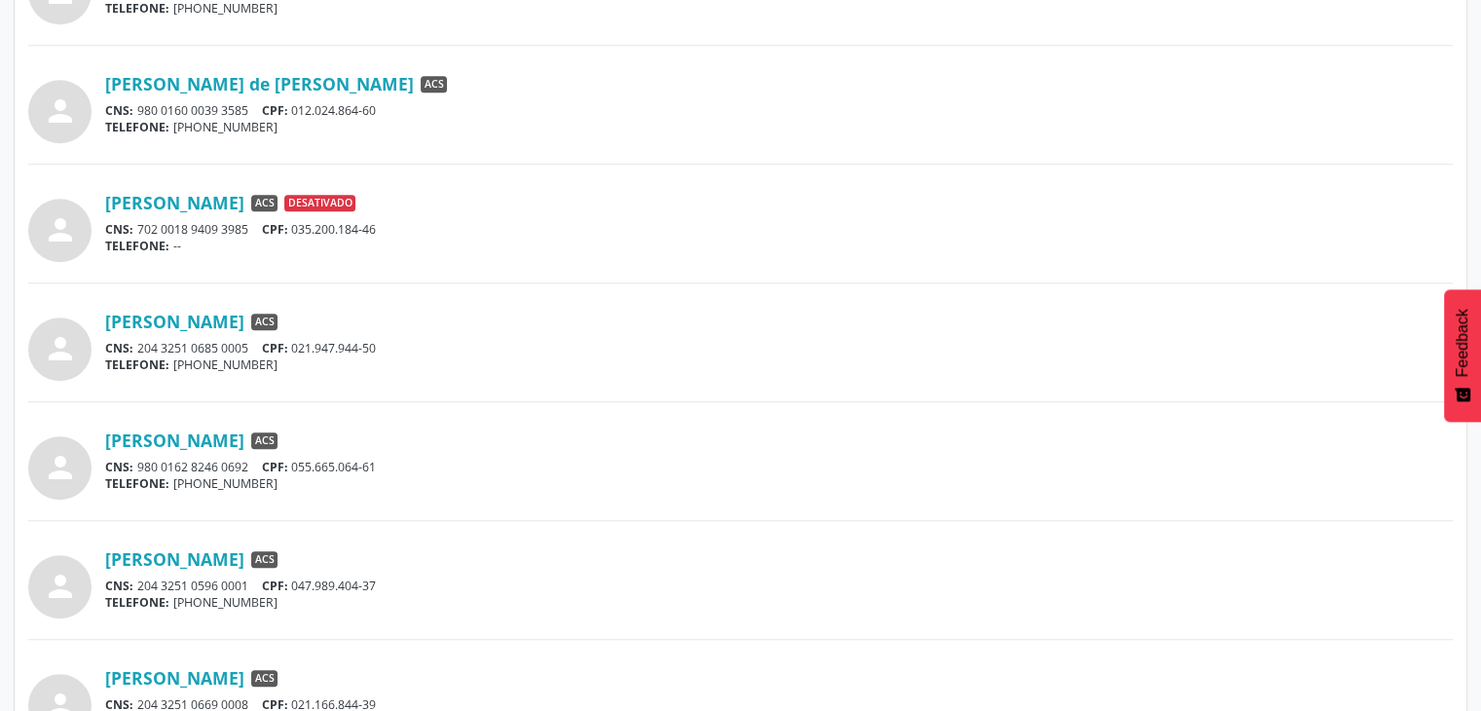
scroll to position [1363, 0]
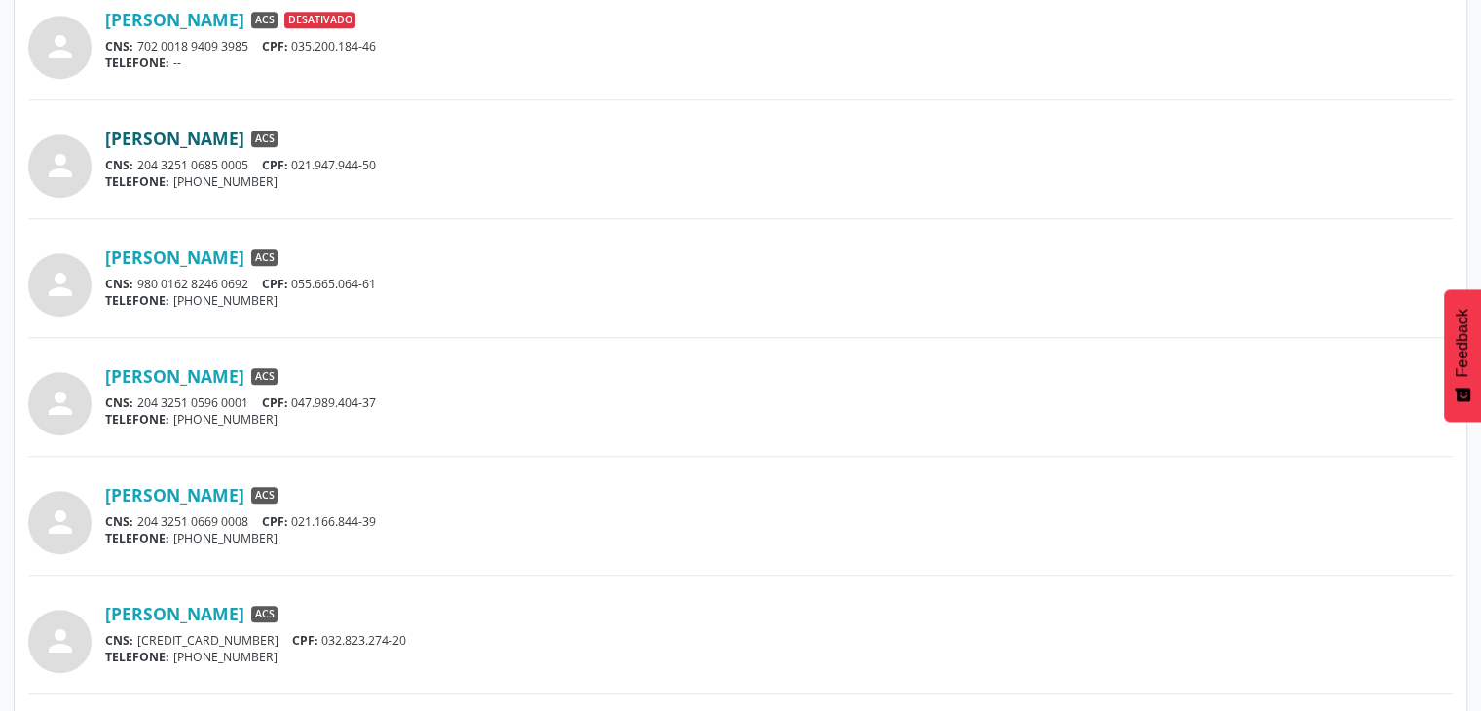
click at [244, 140] on link "[PERSON_NAME]" at bounding box center [174, 138] width 139 height 21
click at [244, 250] on link "[PERSON_NAME]" at bounding box center [174, 256] width 139 height 21
click at [244, 383] on link "[PERSON_NAME]" at bounding box center [174, 375] width 139 height 21
click at [244, 484] on link "[PERSON_NAME]" at bounding box center [174, 494] width 139 height 21
click at [183, 620] on link "[PERSON_NAME]" at bounding box center [174, 613] width 139 height 21
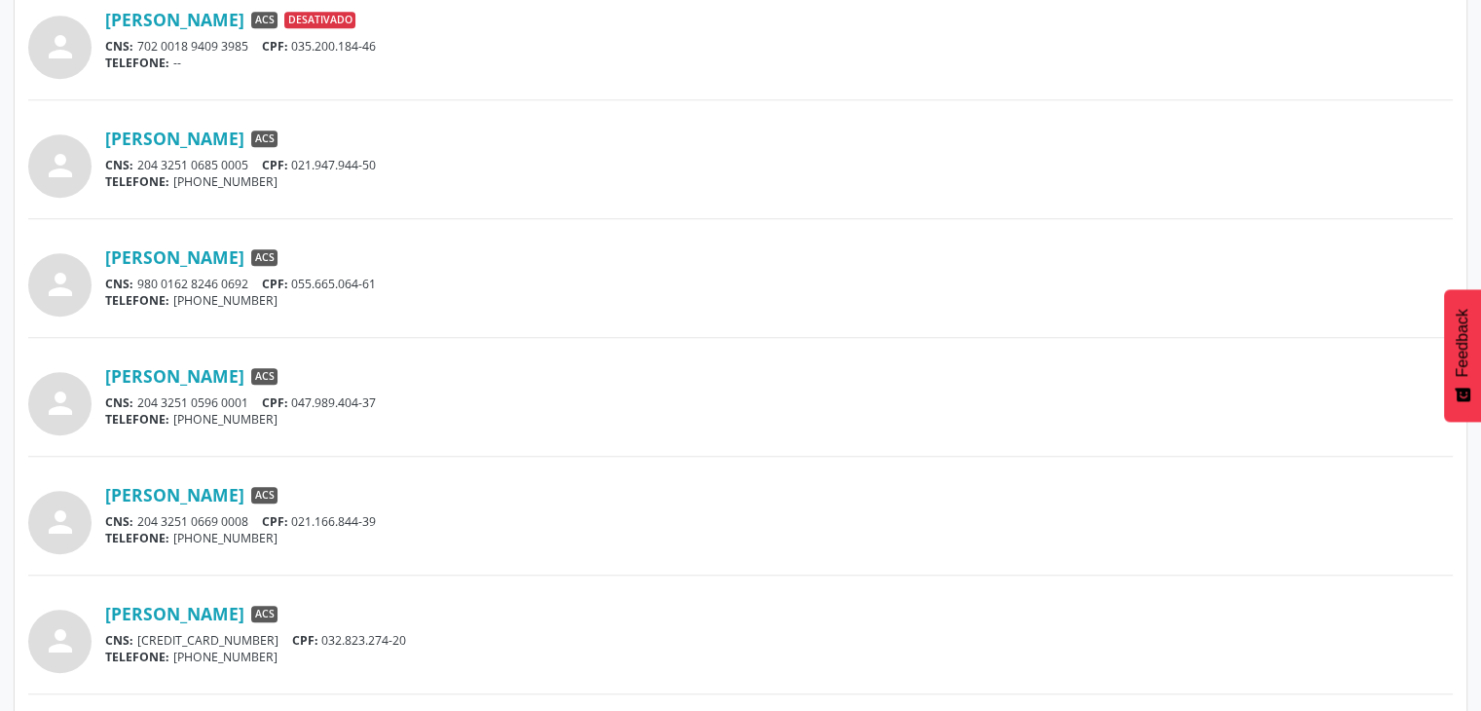
click at [735, 492] on div "[PERSON_NAME] ACS" at bounding box center [779, 494] width 1348 height 21
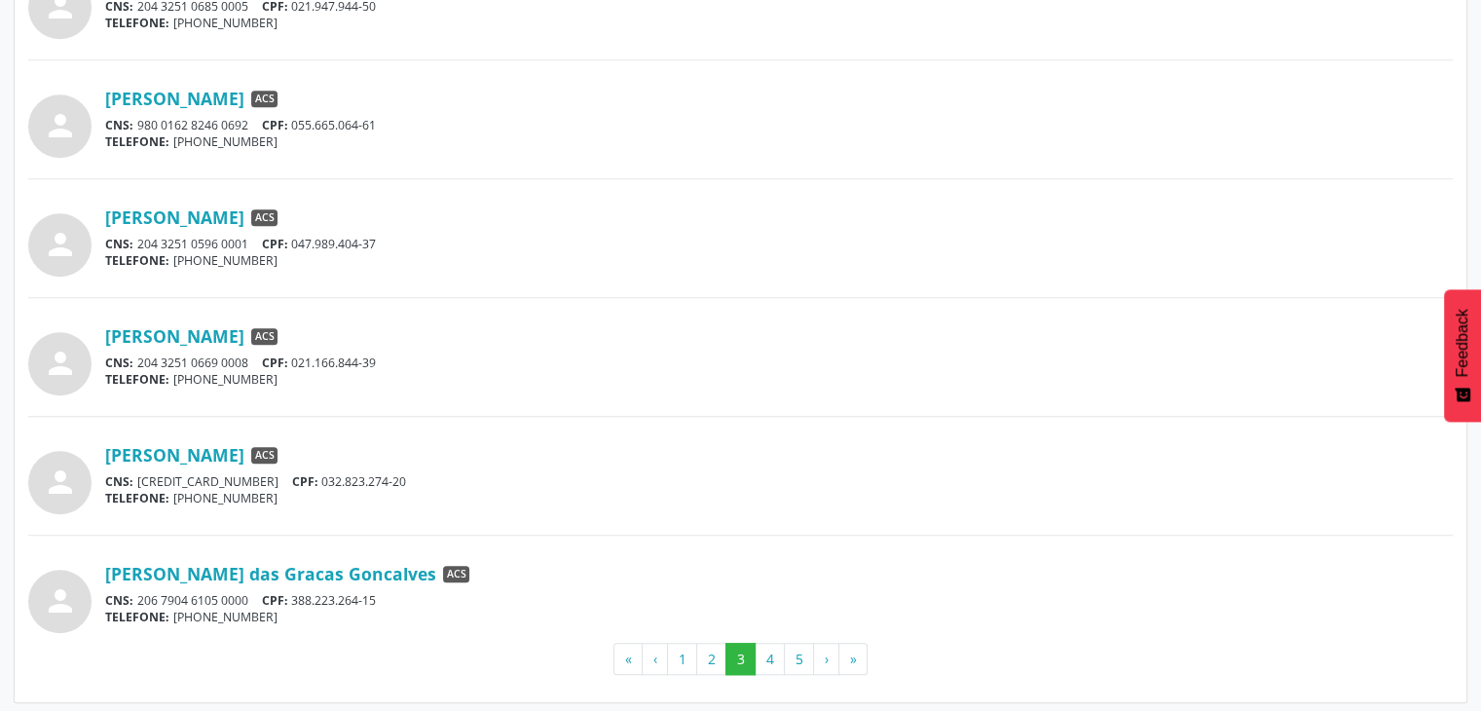
scroll to position [1524, 0]
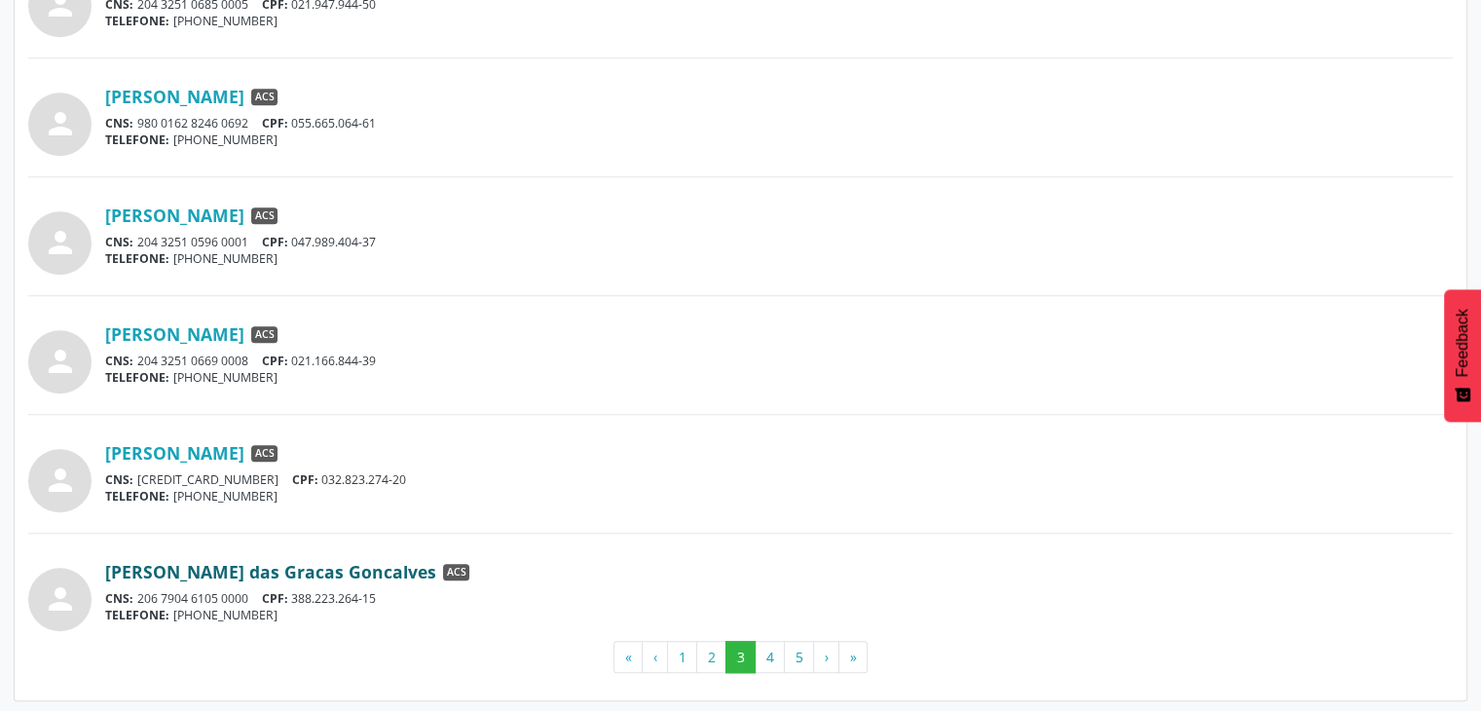
click at [274, 577] on link "[PERSON_NAME] das Gracas Goncalves" at bounding box center [270, 571] width 331 height 21
click at [763, 663] on button "4" at bounding box center [770, 657] width 30 height 33
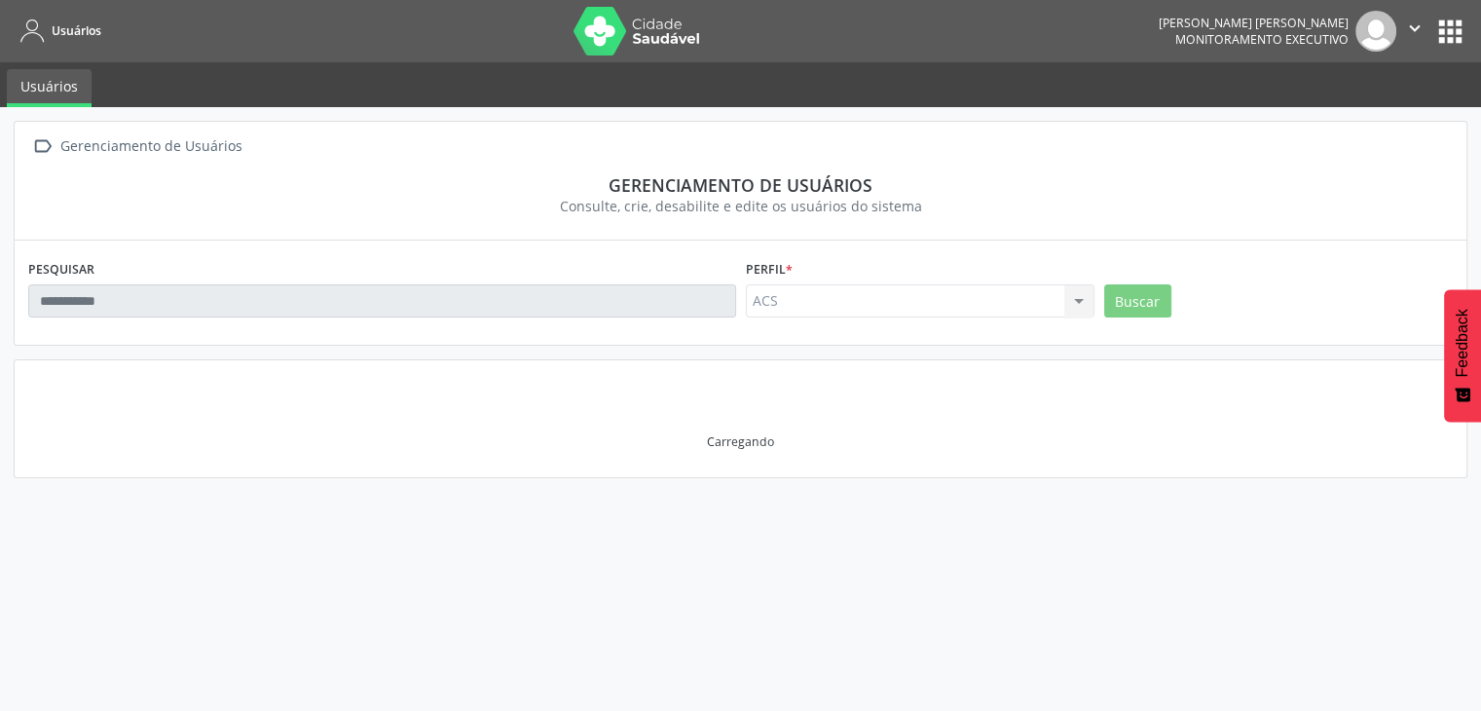
scroll to position [0, 0]
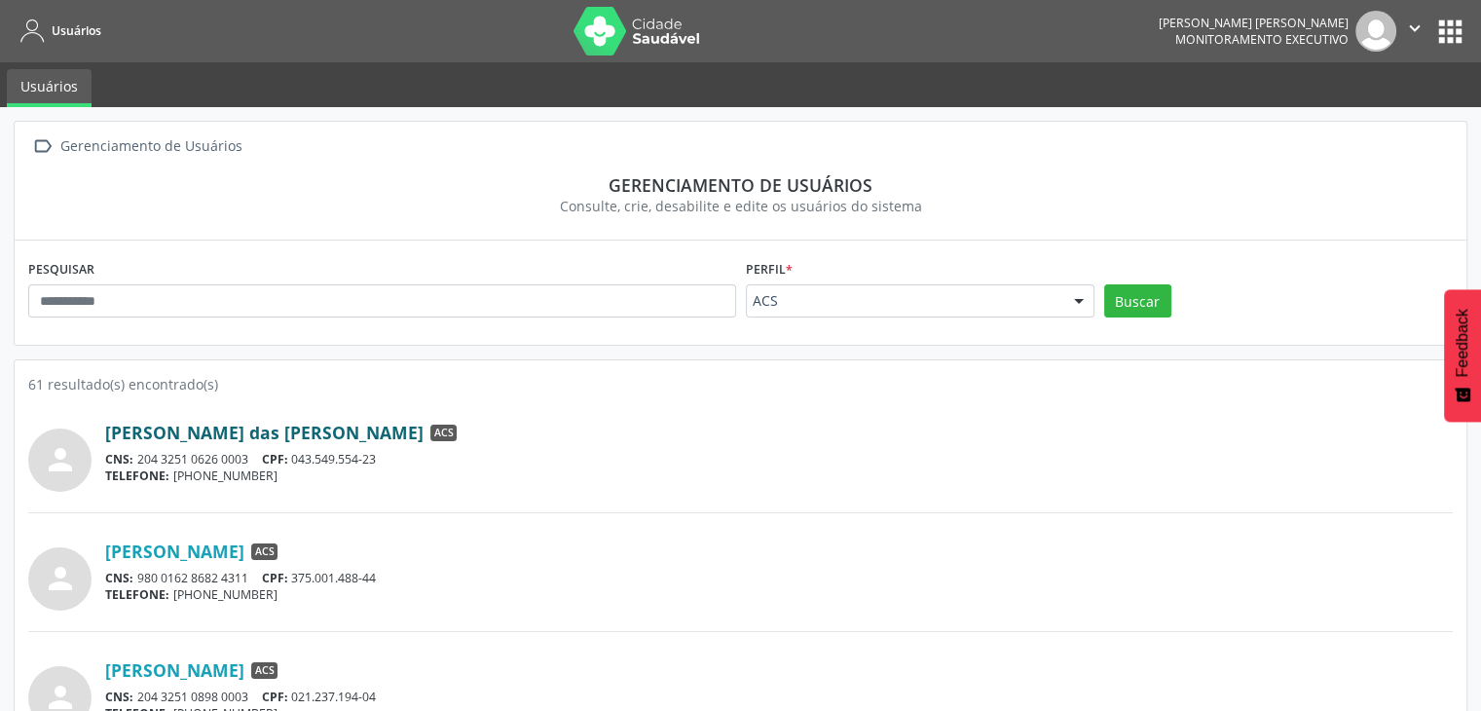
click at [297, 439] on link "[PERSON_NAME] das [PERSON_NAME]" at bounding box center [264, 432] width 318 height 21
click at [244, 550] on link "[PERSON_NAME]" at bounding box center [174, 550] width 139 height 21
click at [580, 606] on div "person [PERSON_NAME] ACS CNS: 980 0162 8682 4311 CPF: 375.001.488-44 TELEFONE: …" at bounding box center [740, 572] width 1425 height 77
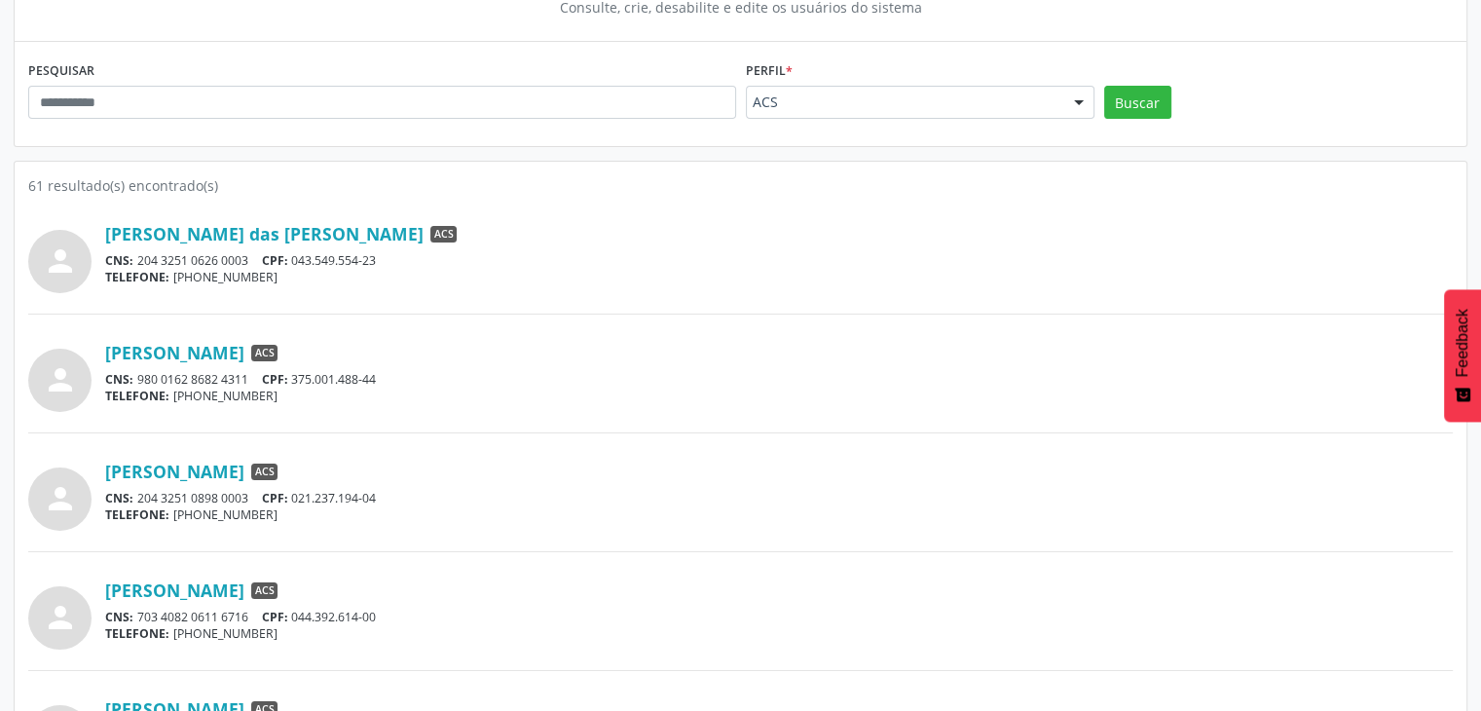
scroll to position [234, 0]
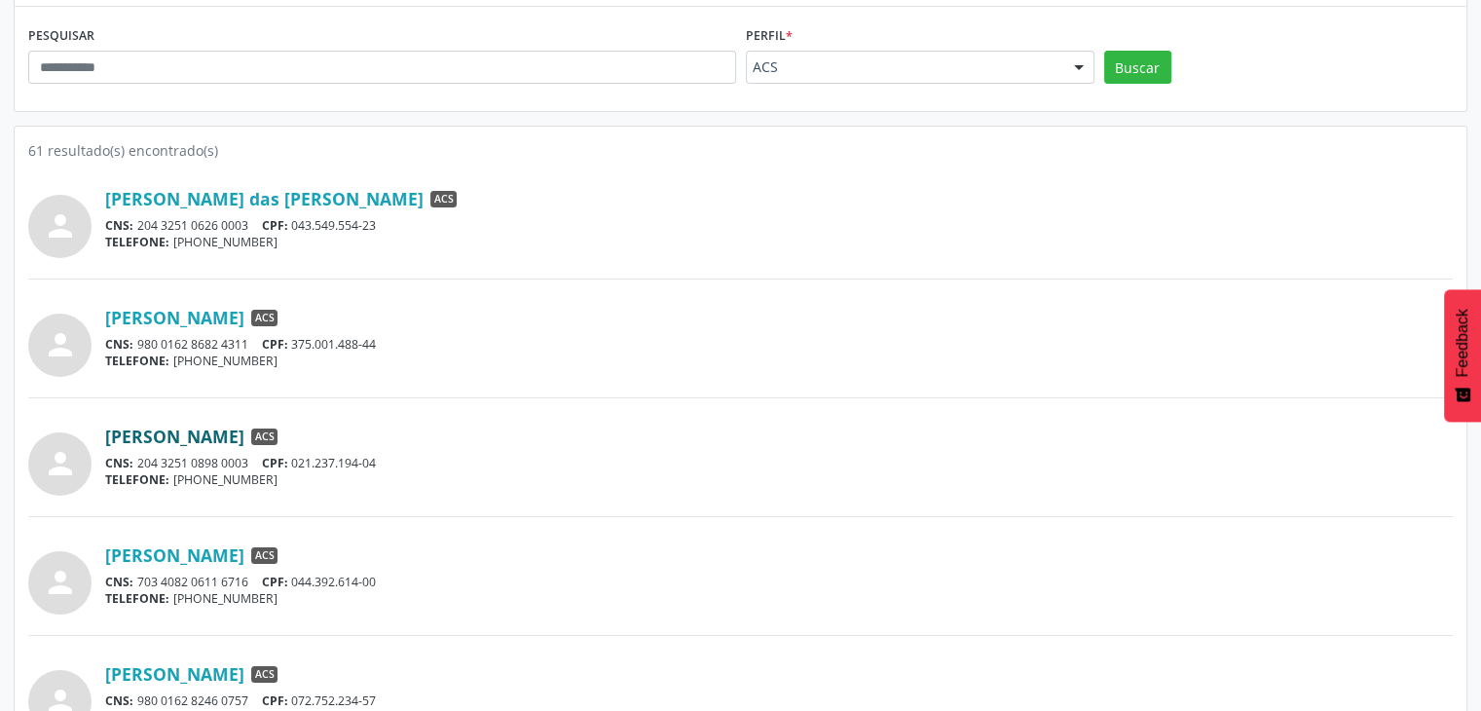
click at [244, 432] on link "[PERSON_NAME]" at bounding box center [174, 436] width 139 height 21
click at [188, 561] on link "[PERSON_NAME]" at bounding box center [174, 554] width 139 height 21
click at [135, 681] on link "[PERSON_NAME]" at bounding box center [174, 673] width 139 height 21
click at [358, 574] on div "CNS: 703 4082 0611 6716 CPF: 044.392.614-00" at bounding box center [779, 582] width 1348 height 17
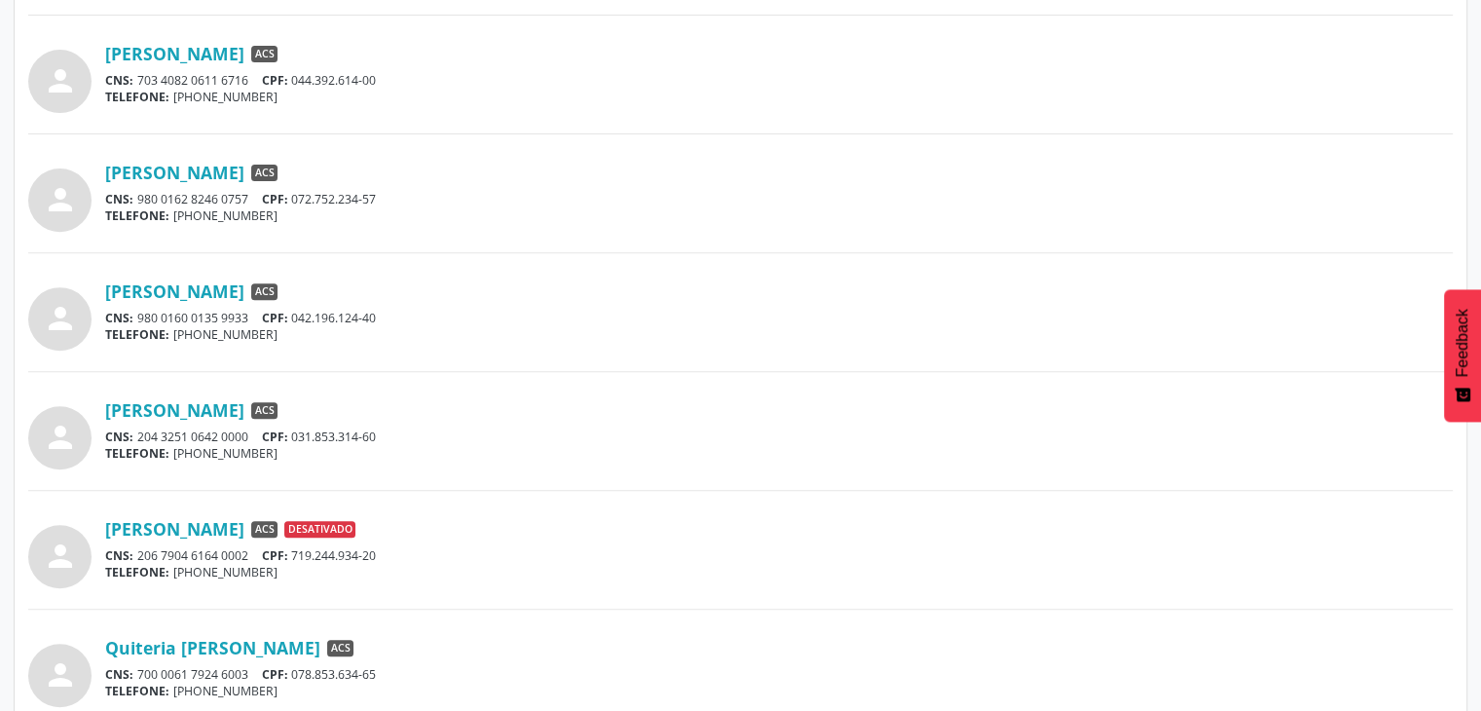
scroll to position [740, 0]
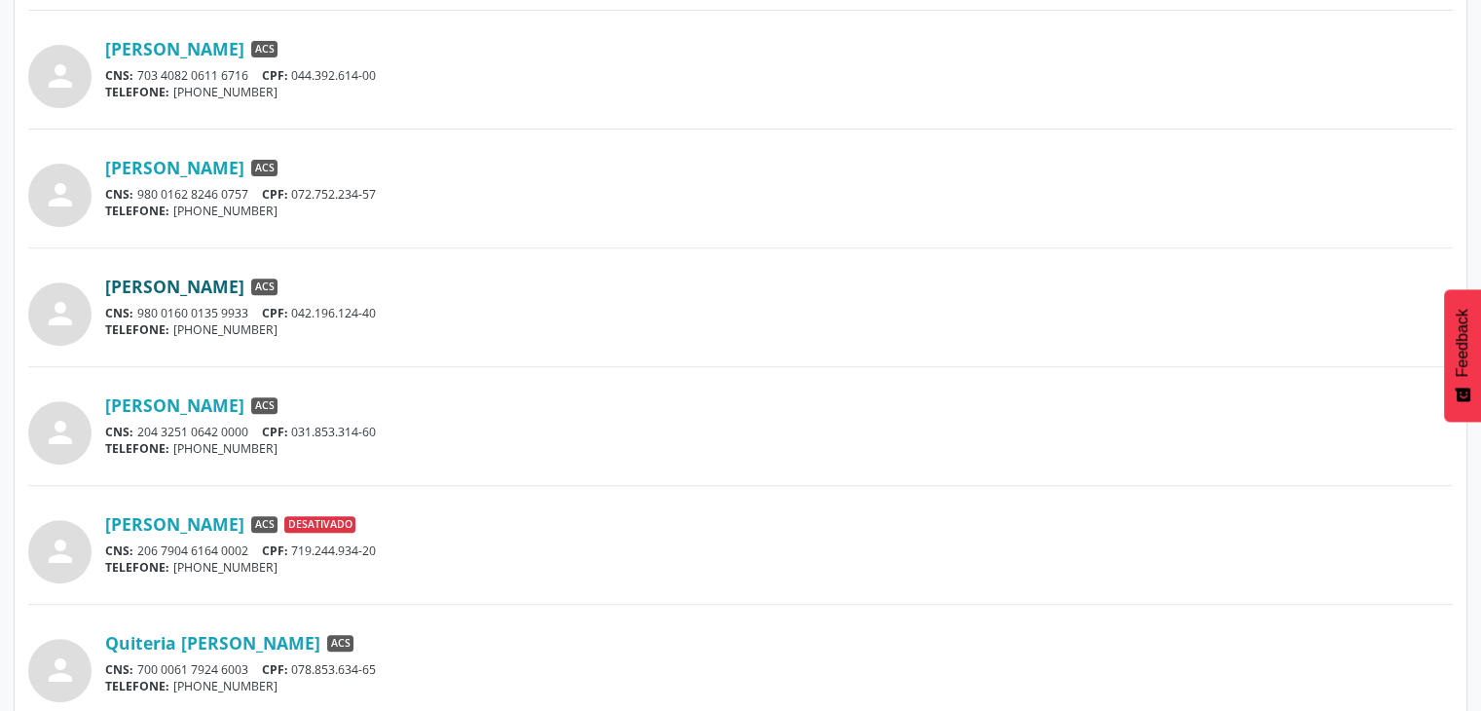
click at [191, 282] on link "[PERSON_NAME]" at bounding box center [174, 286] width 139 height 21
click at [239, 398] on link "[PERSON_NAME]" at bounding box center [174, 404] width 139 height 21
click at [180, 640] on link "Quiteria [PERSON_NAME]" at bounding box center [212, 642] width 215 height 21
click at [509, 411] on div "[PERSON_NAME] ACS" at bounding box center [779, 404] width 1348 height 21
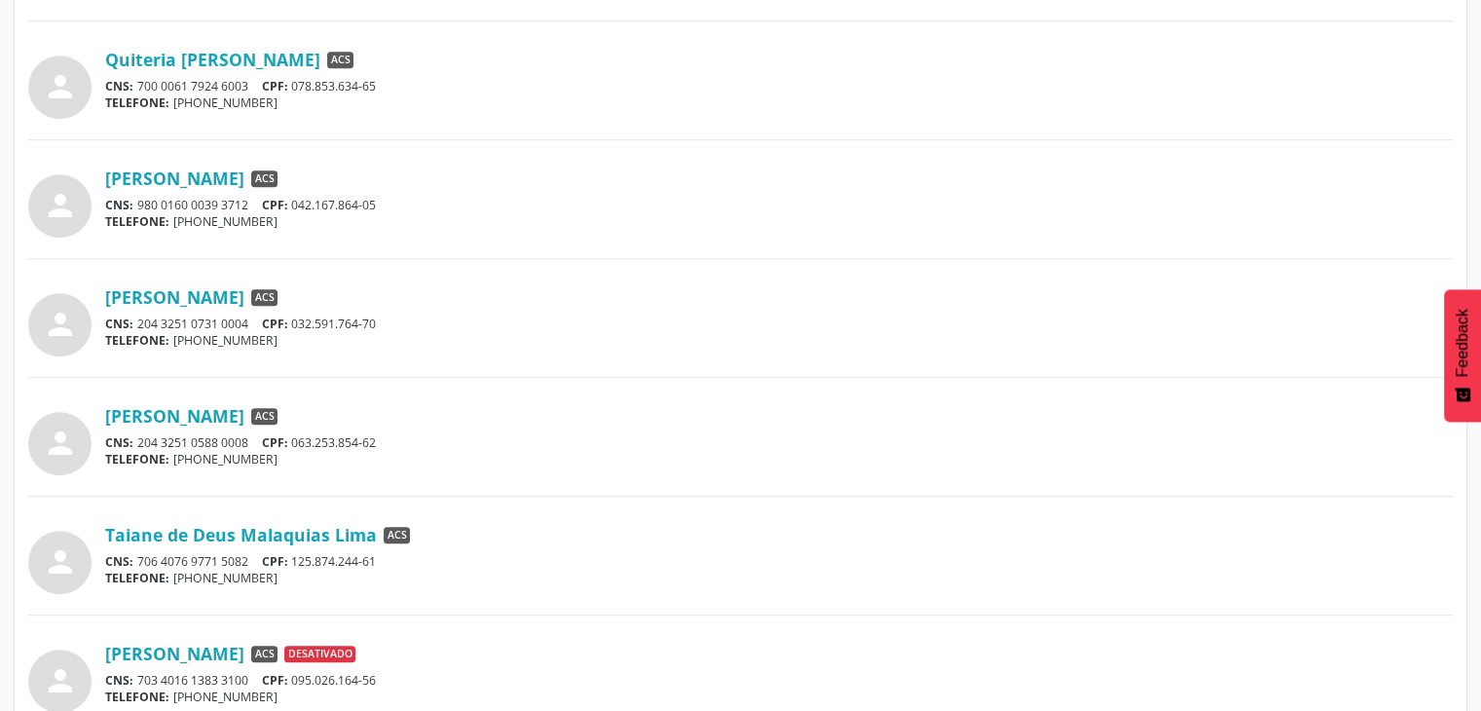
scroll to position [1324, 0]
click at [239, 170] on link "[PERSON_NAME]" at bounding box center [174, 177] width 139 height 21
click at [233, 296] on link "[PERSON_NAME]" at bounding box center [174, 295] width 139 height 21
click at [244, 420] on link "[PERSON_NAME]" at bounding box center [174, 414] width 139 height 21
click at [252, 523] on link "Taiane de Deus Malaquias Lima" at bounding box center [241, 533] width 272 height 21
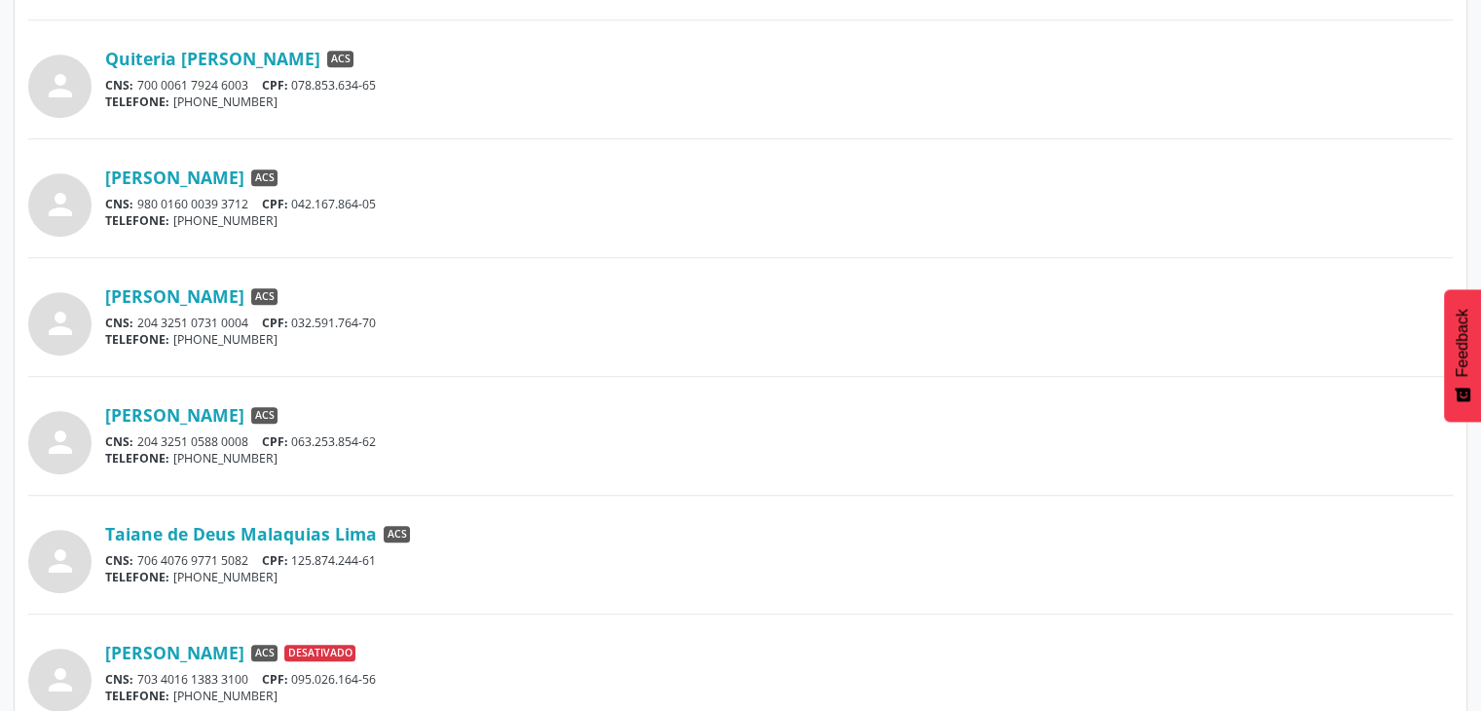
click at [703, 516] on div "person Taiane de Deus Malaquias Lima ACS CNS: 706 4076 9771 5082 CPF: 125.874.2…" at bounding box center [740, 554] width 1425 height 77
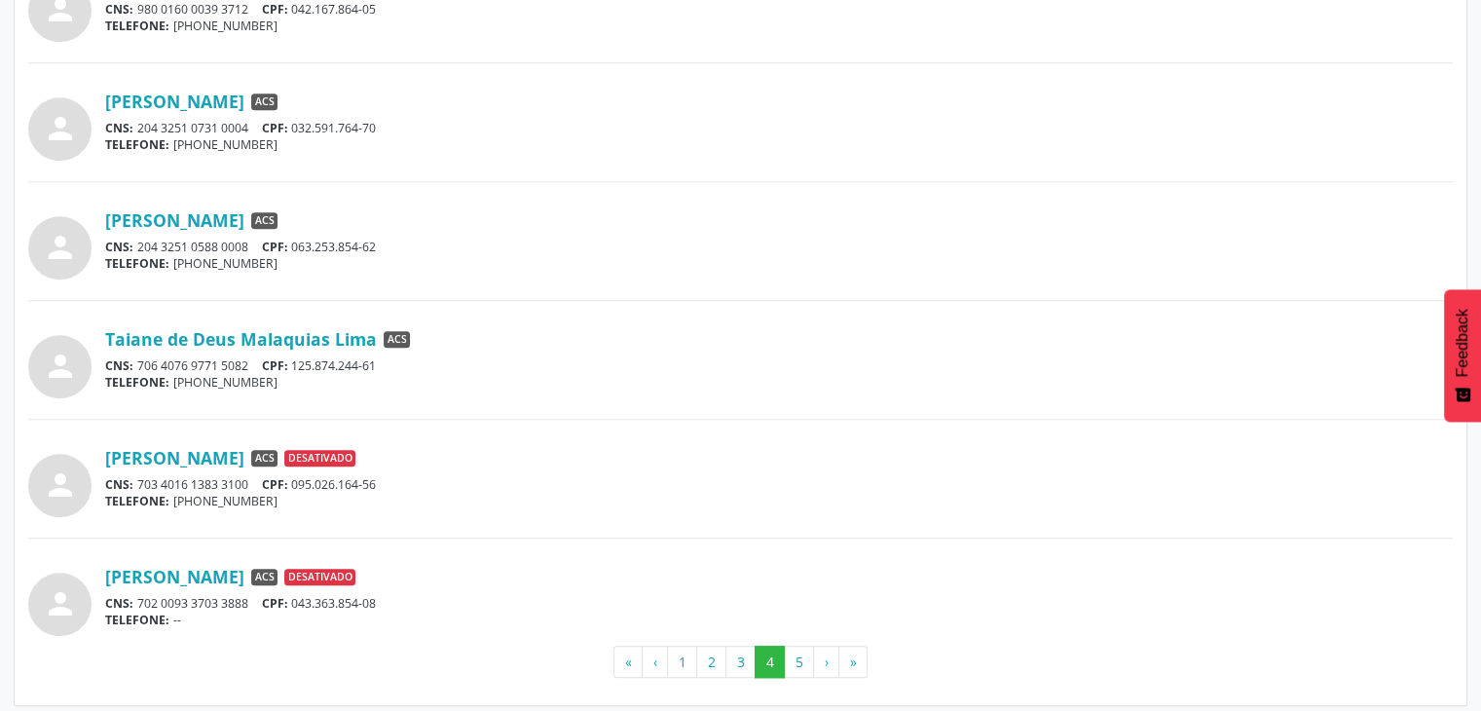
scroll to position [1524, 0]
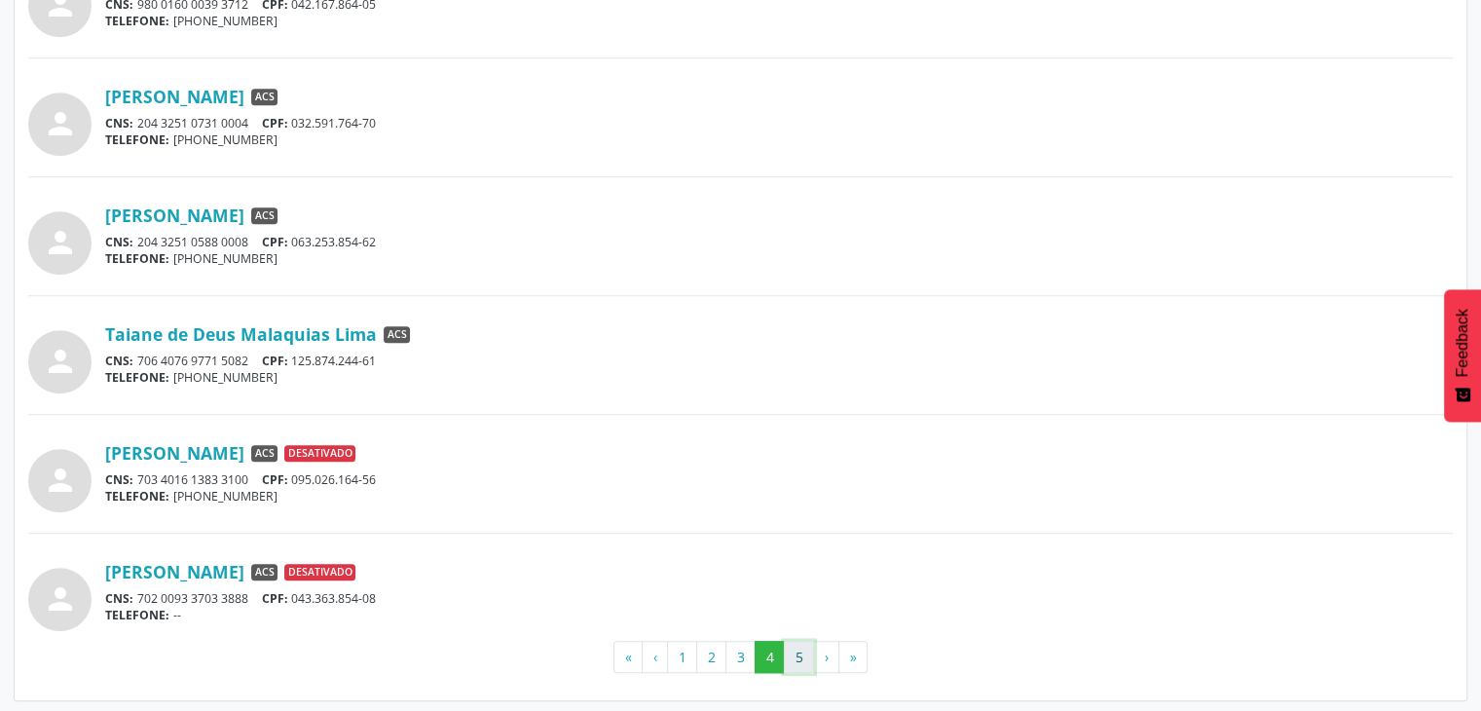
click at [807, 651] on button "5" at bounding box center [799, 657] width 30 height 33
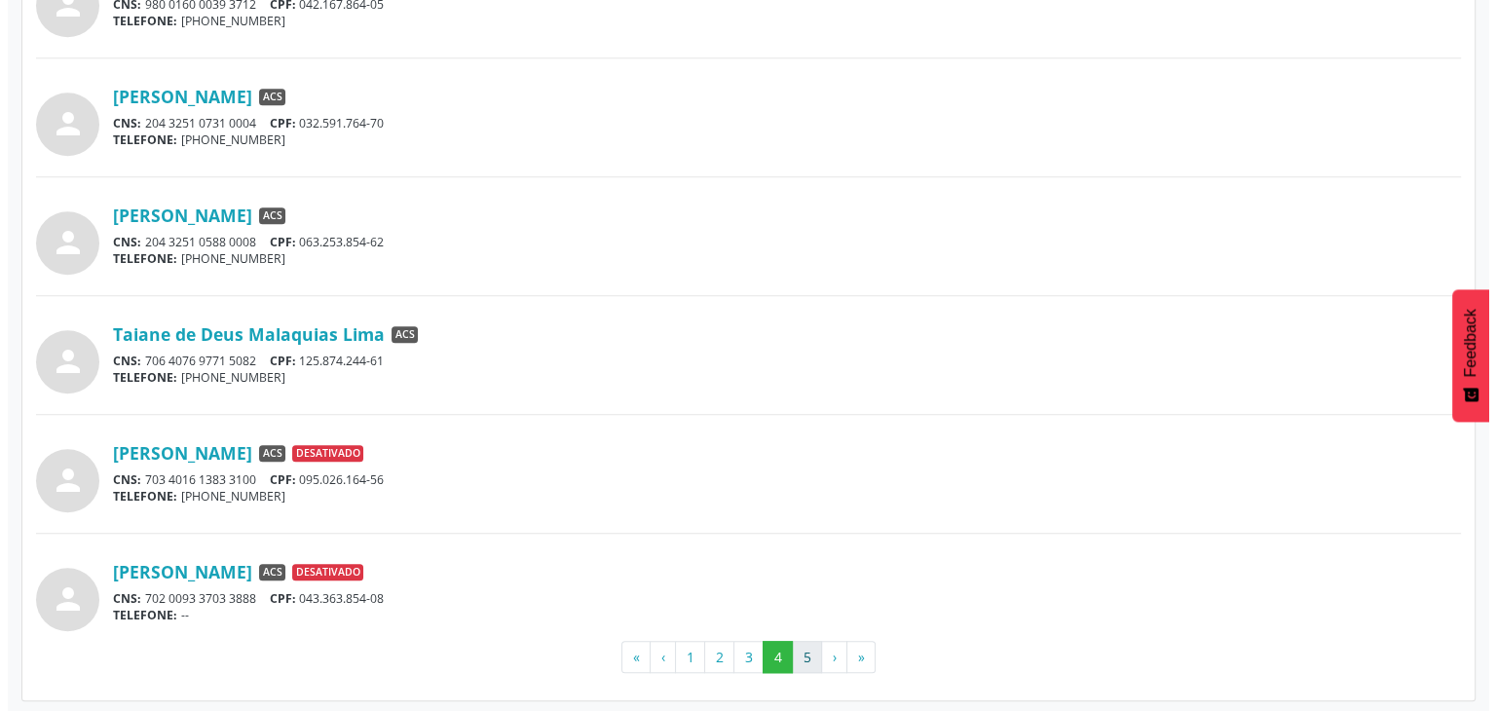
scroll to position [0, 0]
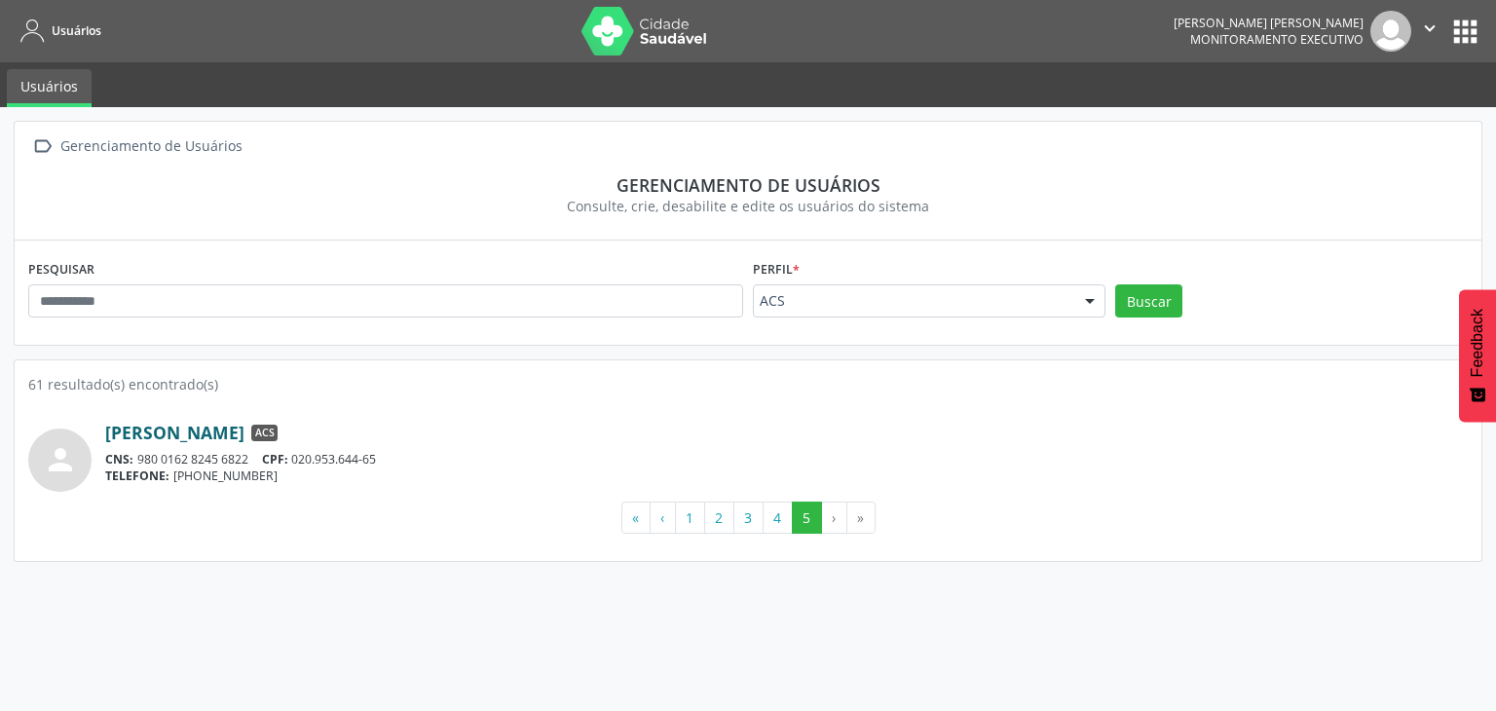
click at [244, 433] on link "[PERSON_NAME]" at bounding box center [174, 432] width 139 height 21
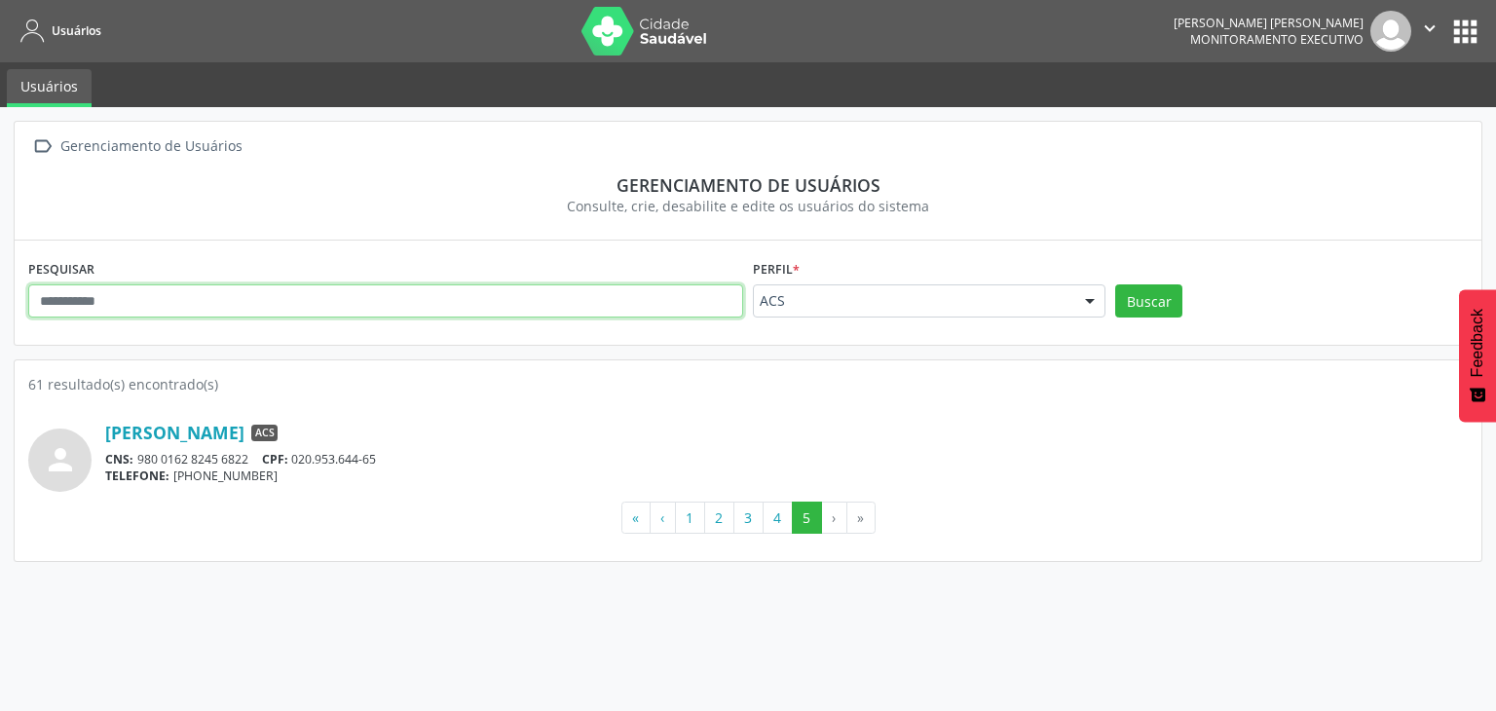
click at [256, 308] on input "text" at bounding box center [385, 300] width 715 height 33
type input "*****"
click at [1115, 284] on button "Buscar" at bounding box center [1148, 300] width 67 height 33
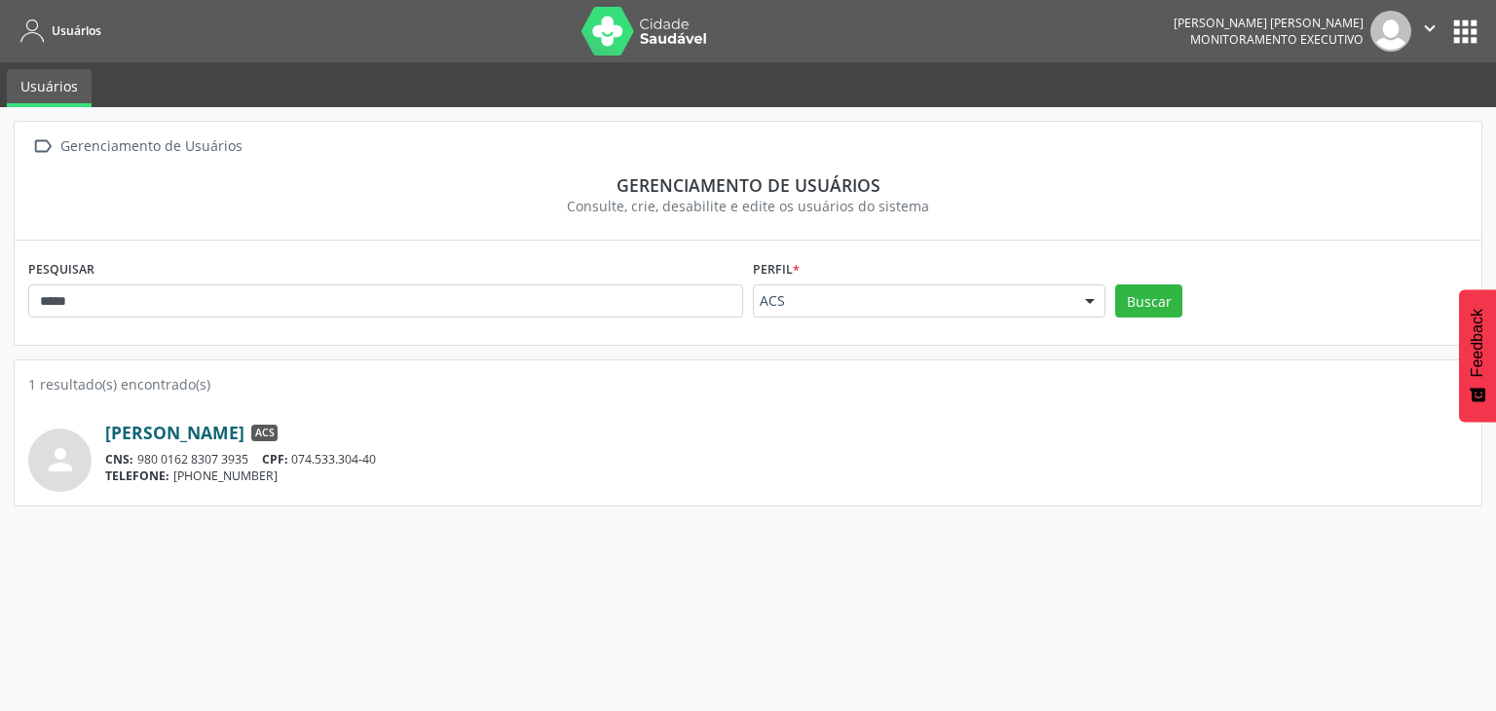
click at [225, 436] on link "[PERSON_NAME]" at bounding box center [174, 432] width 139 height 21
